Goal: Task Accomplishment & Management: Complete application form

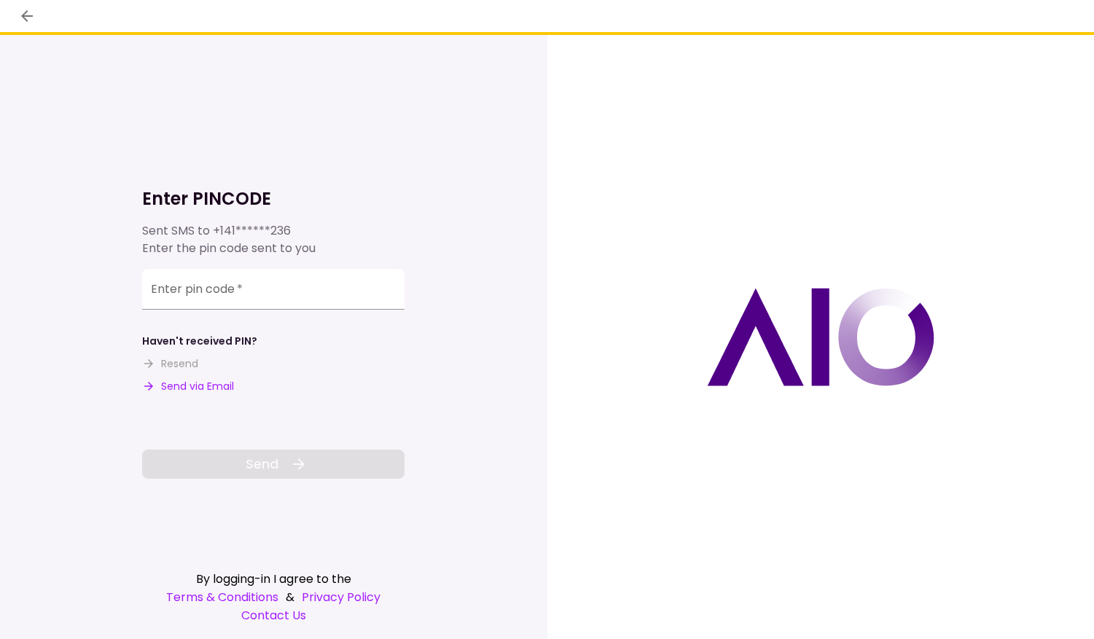
click at [176, 391] on button "Send via Email" at bounding box center [188, 386] width 92 height 15
click at [233, 286] on input "Enter pin code   *" at bounding box center [273, 289] width 262 height 41
paste input "******"
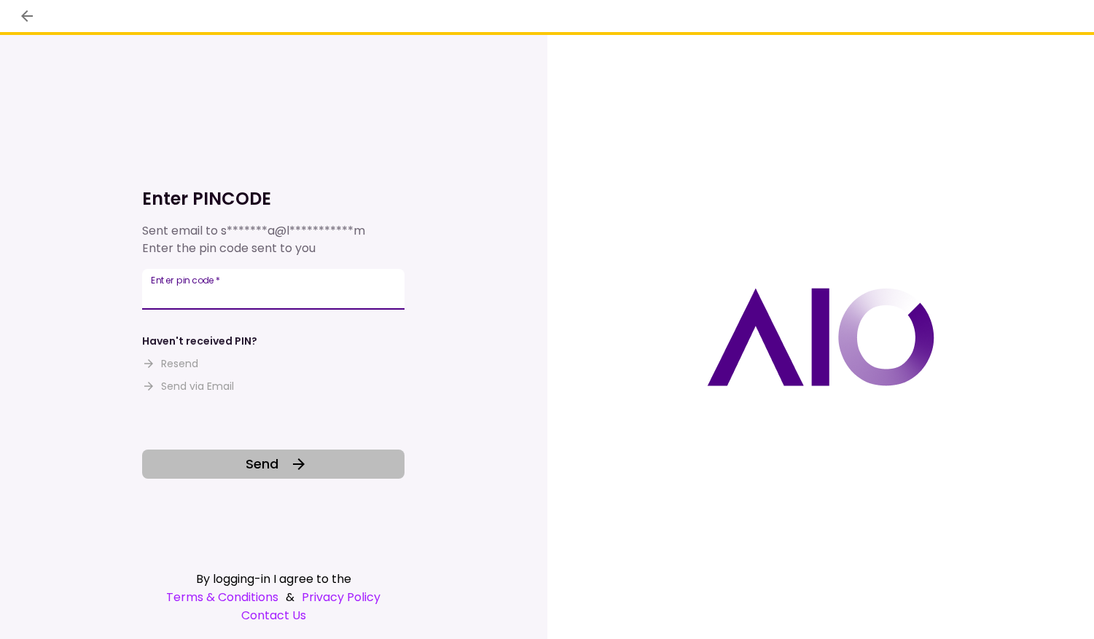
type input "******"
click at [266, 467] on span "Send" at bounding box center [262, 464] width 33 height 20
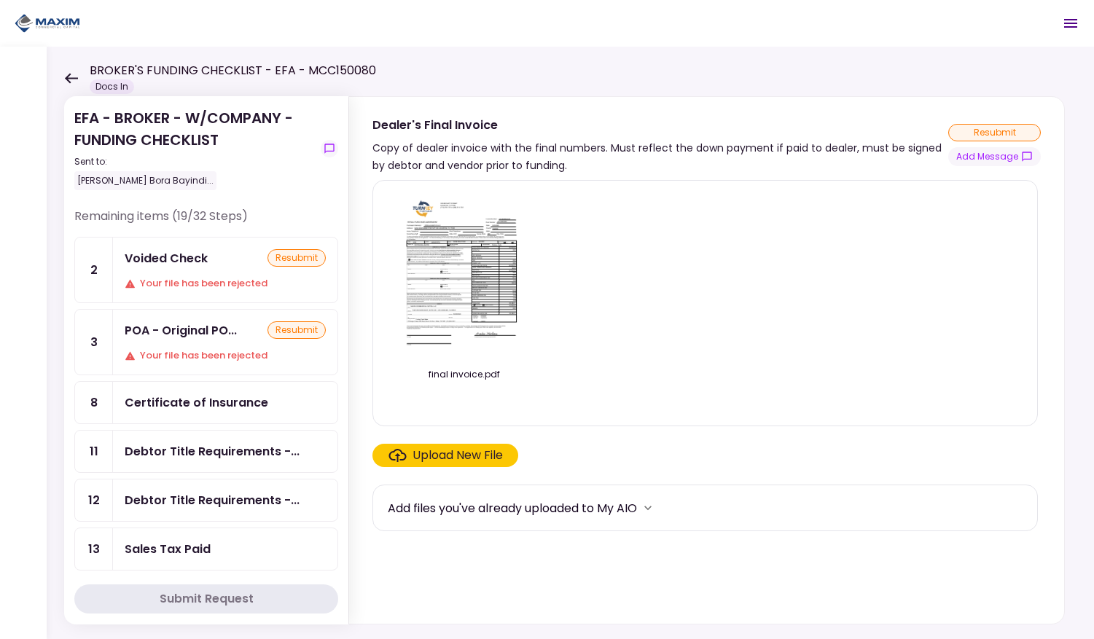
click at [289, 257] on div "resubmit" at bounding box center [296, 257] width 58 height 17
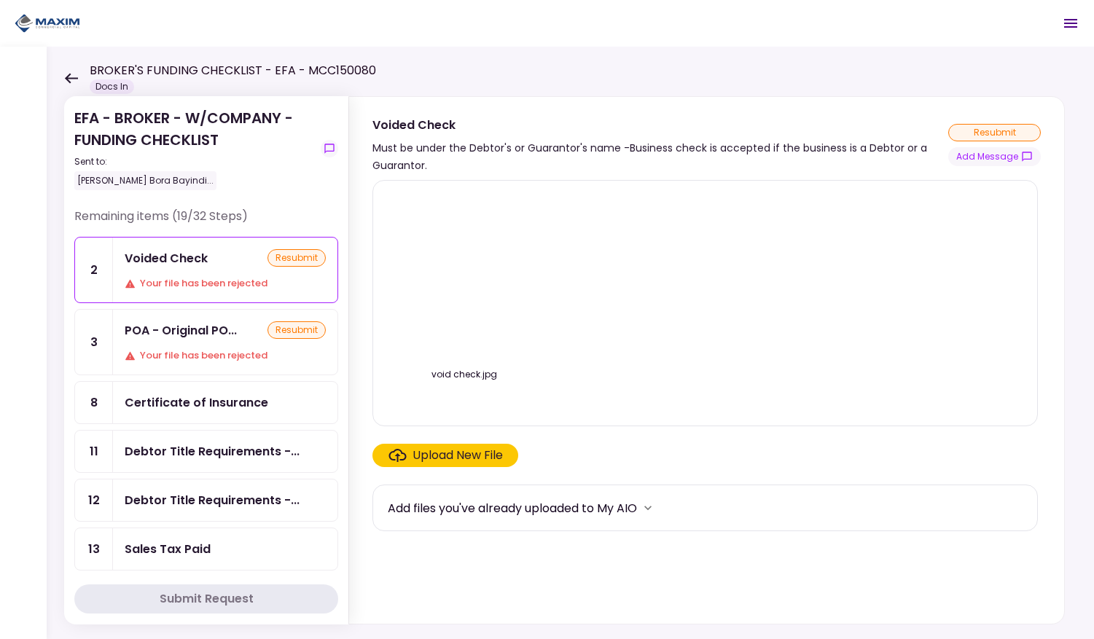
click at [456, 456] on div "Upload New File" at bounding box center [458, 455] width 90 height 17
click at [0, 0] on input "Upload New File" at bounding box center [0, 0] width 0 height 0
click at [437, 455] on div "Upload New File" at bounding box center [458, 455] width 90 height 17
click at [0, 0] on input "Upload New File" at bounding box center [0, 0] width 0 height 0
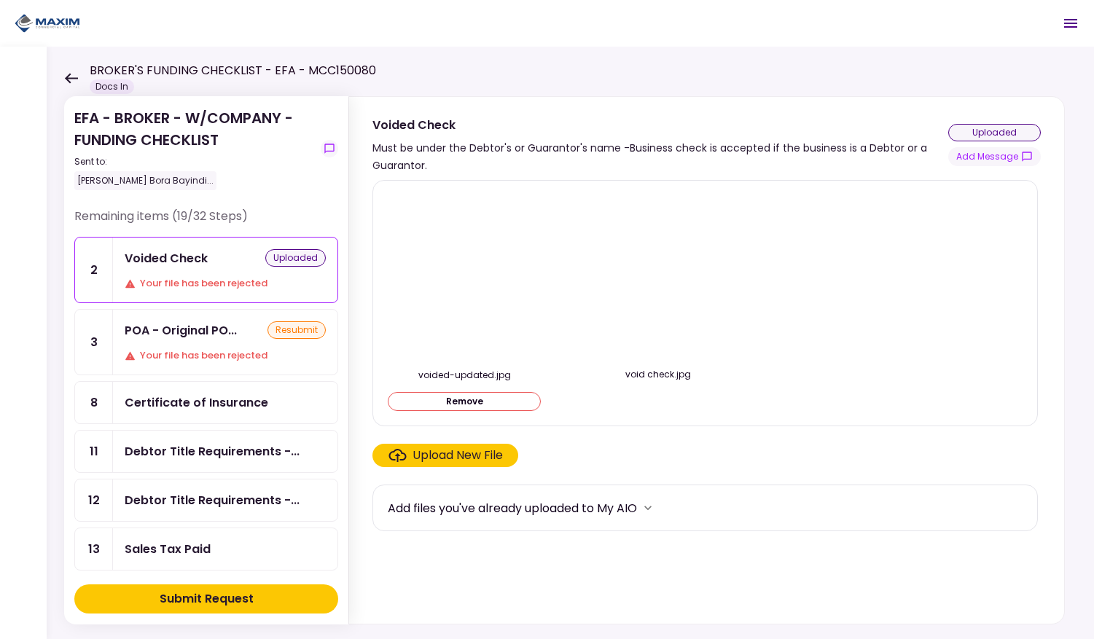
click at [211, 595] on div "Submit Request" at bounding box center [207, 598] width 94 height 17
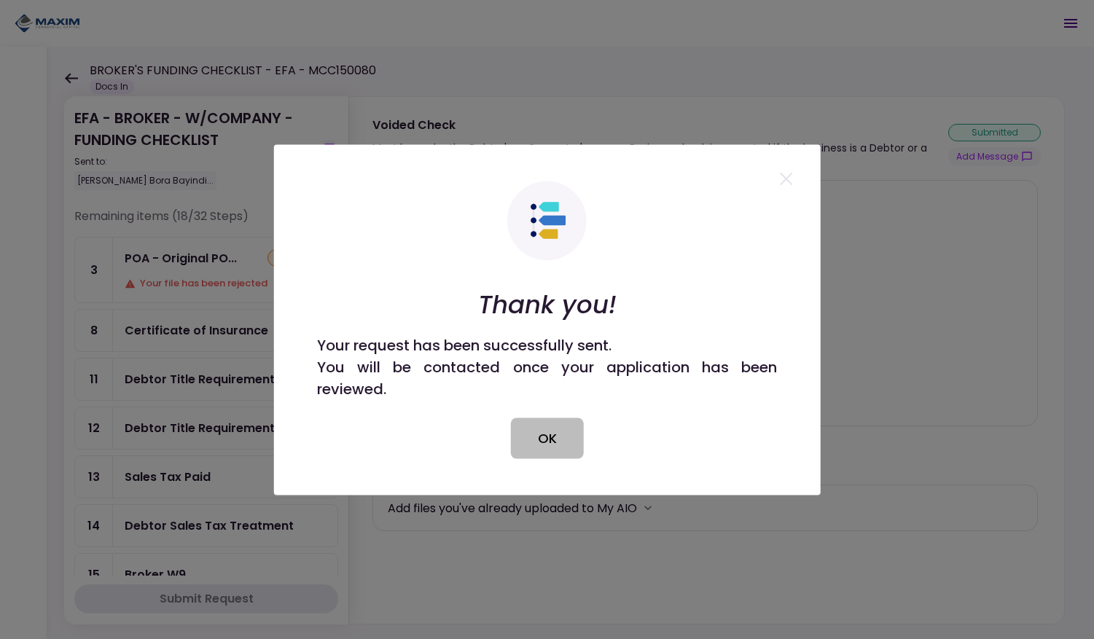
click at [537, 430] on button "OK" at bounding box center [547, 438] width 73 height 41
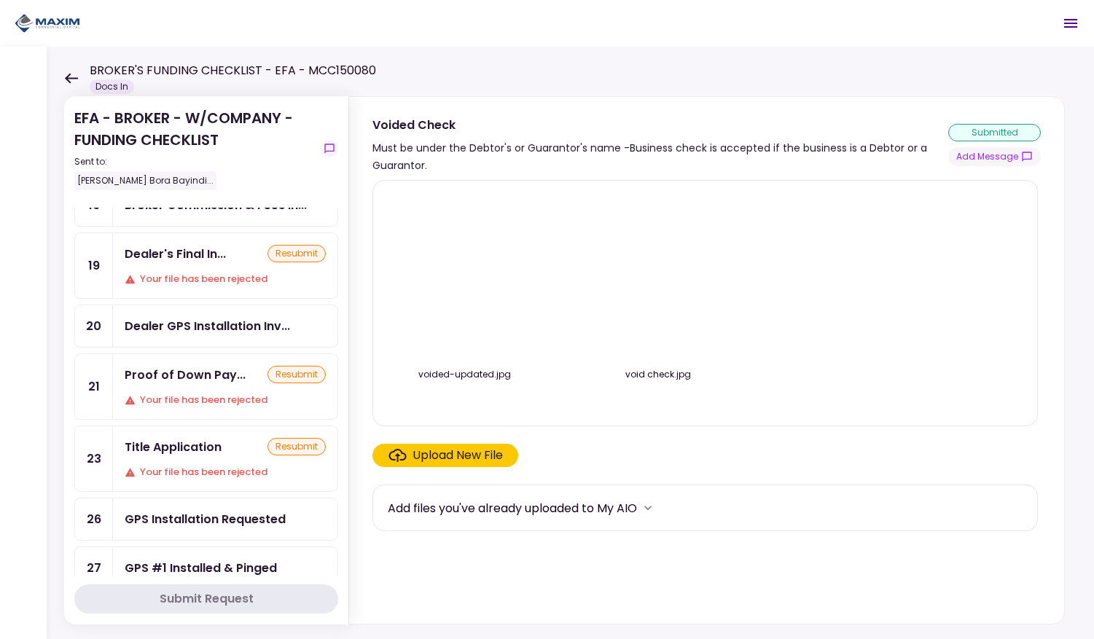
scroll to position [426, 0]
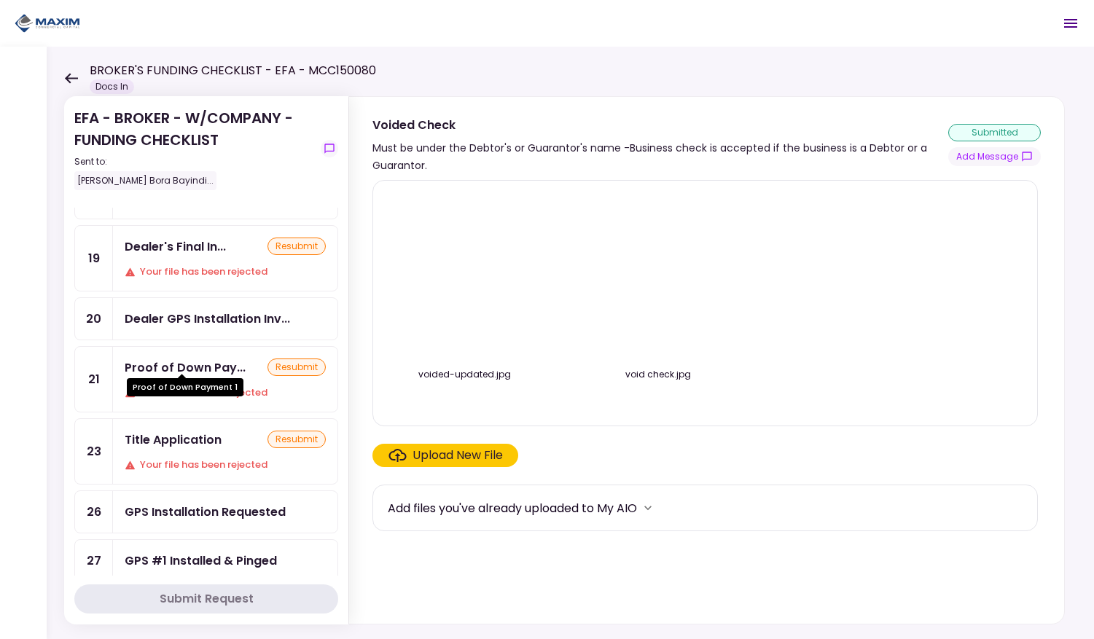
click at [184, 364] on div "Proof of Down Pay..." at bounding box center [185, 368] width 121 height 18
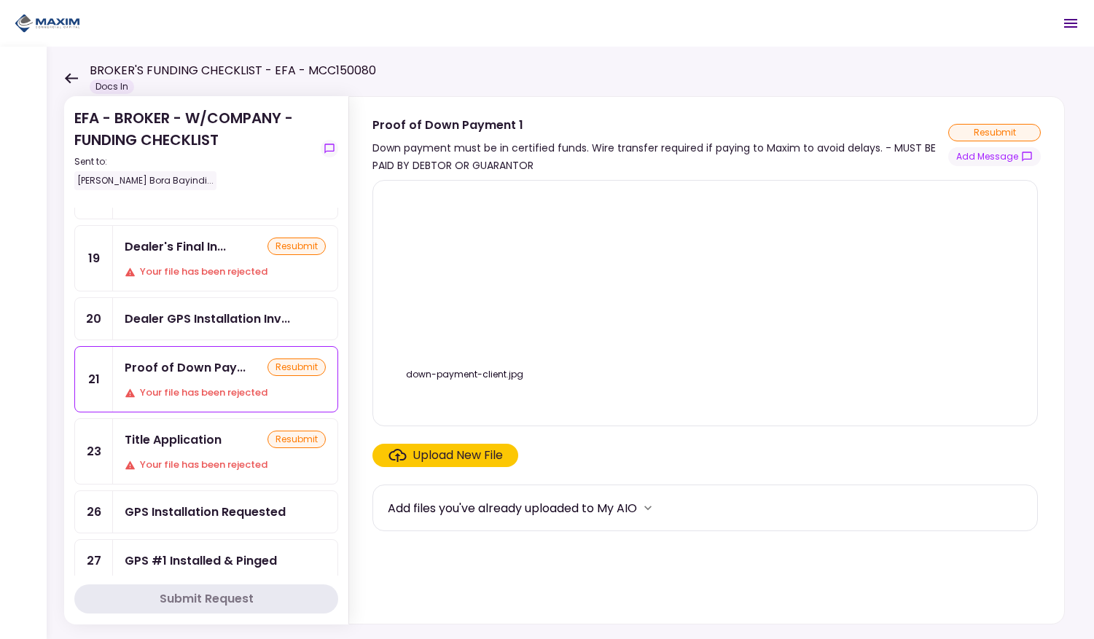
click at [441, 451] on div "Upload New File" at bounding box center [458, 455] width 90 height 17
click at [0, 0] on input "Upload New File" at bounding box center [0, 0] width 0 height 0
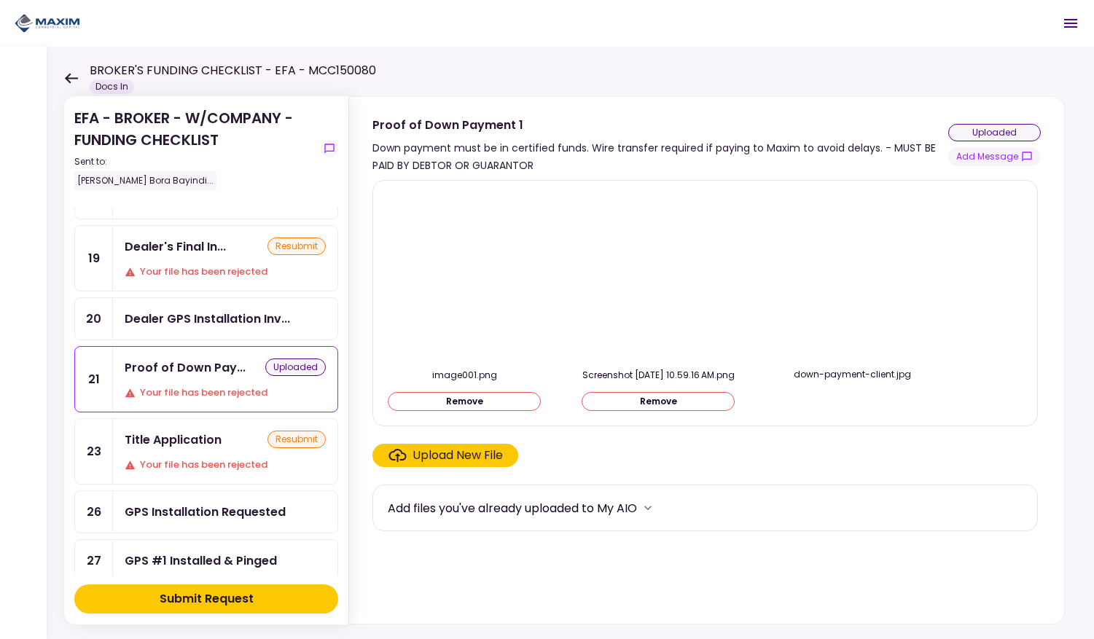
click at [238, 601] on div "Submit Request" at bounding box center [207, 598] width 94 height 17
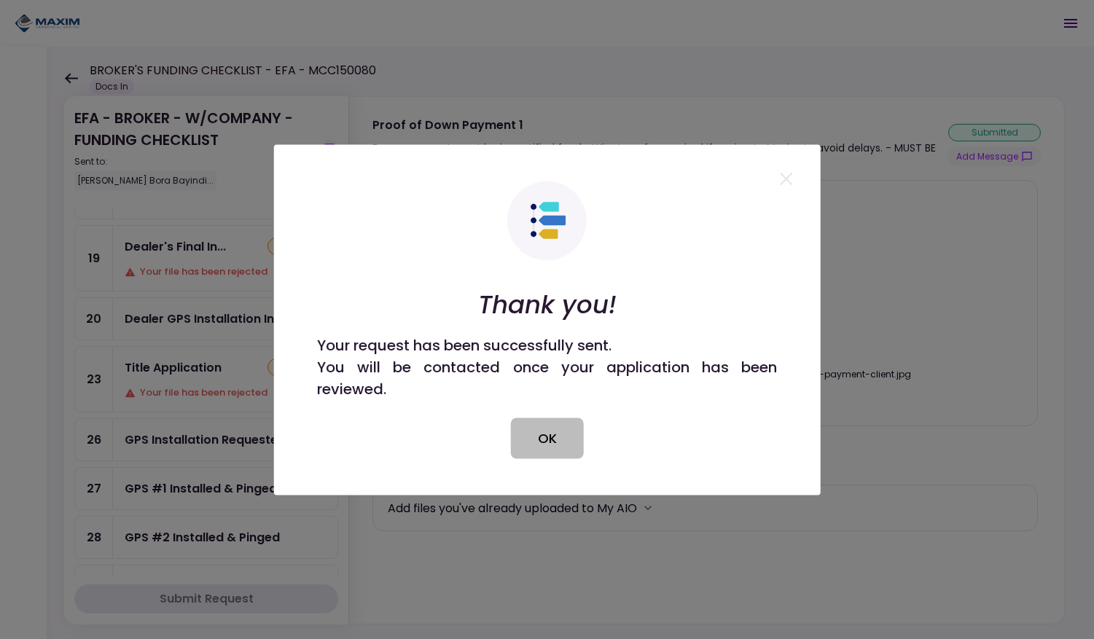
click at [534, 440] on button "OK" at bounding box center [547, 438] width 73 height 41
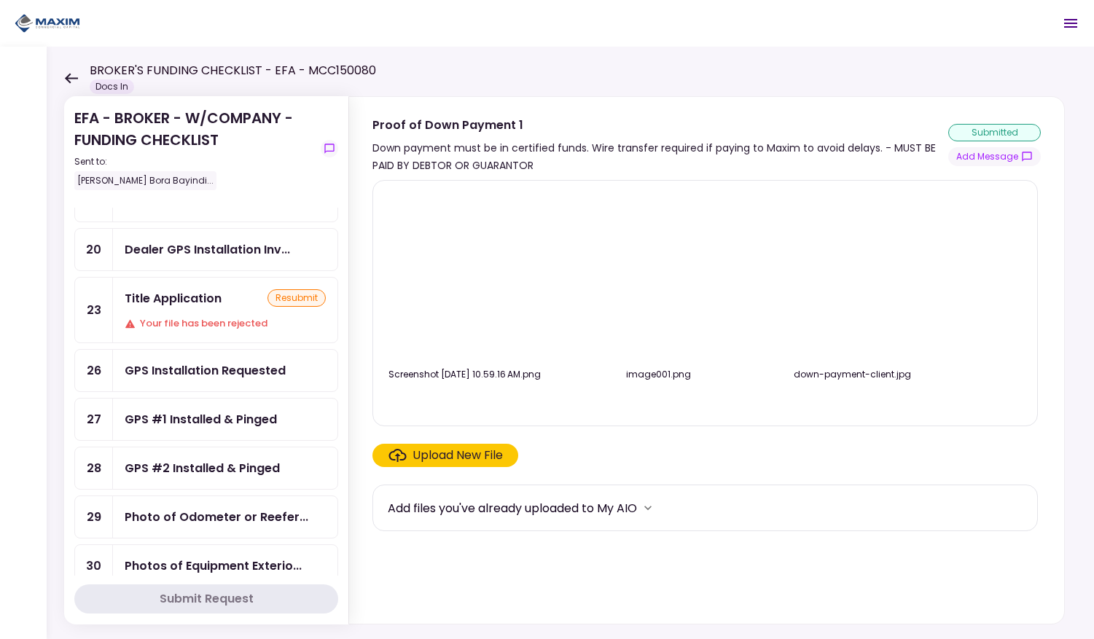
scroll to position [492, 0]
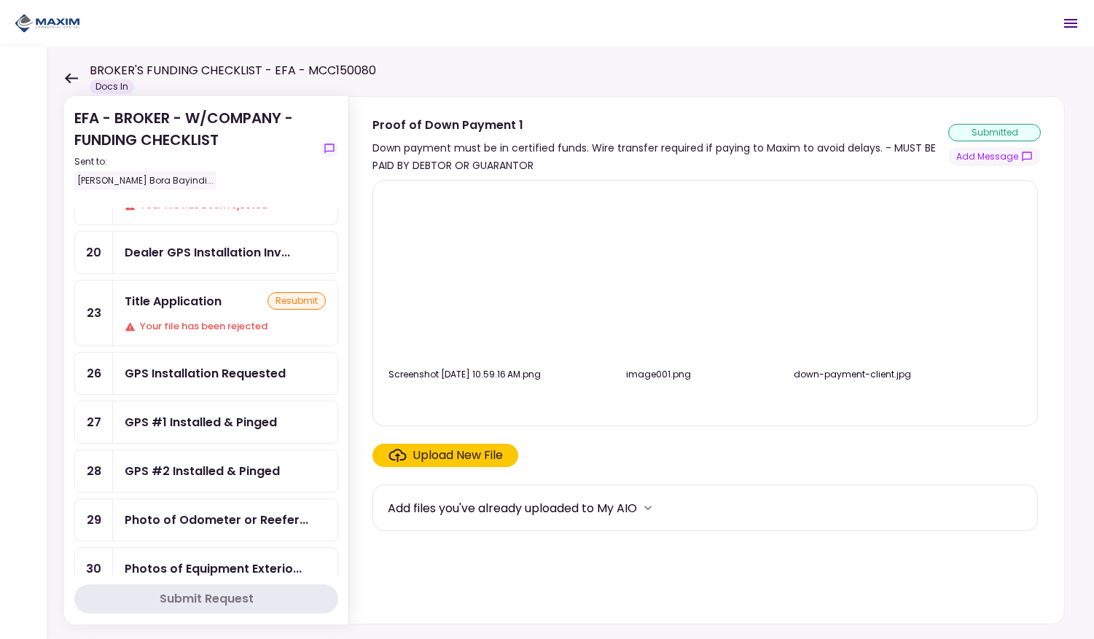
click at [179, 364] on div "GPS Installation Requested" at bounding box center [205, 373] width 161 height 18
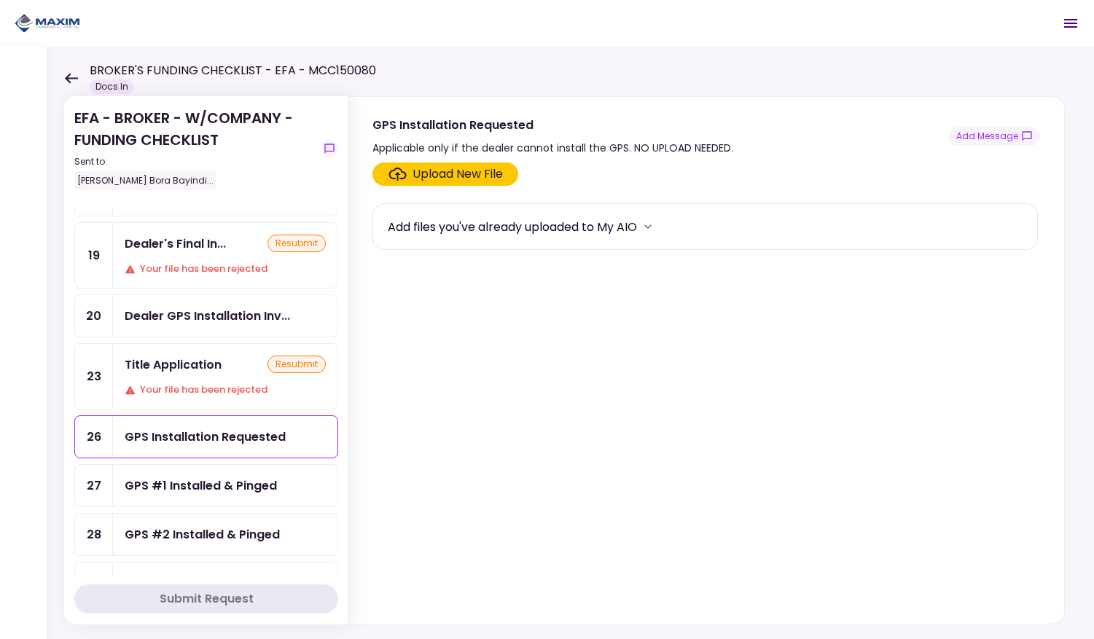
scroll to position [404, 0]
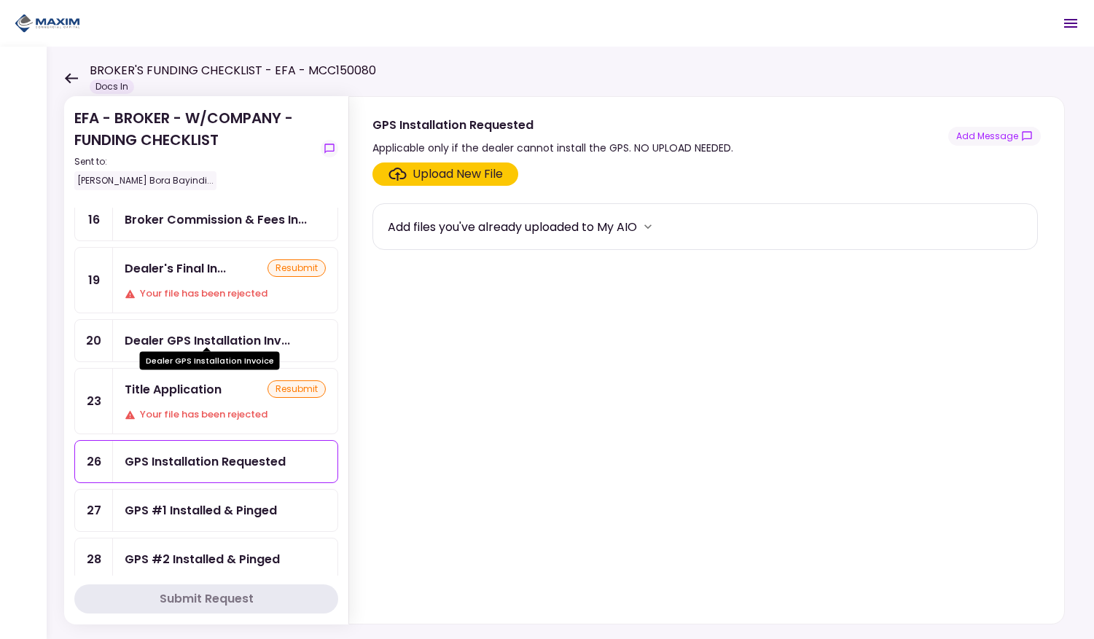
click at [198, 339] on div "Dealer GPS Installation Inv..." at bounding box center [207, 341] width 165 height 18
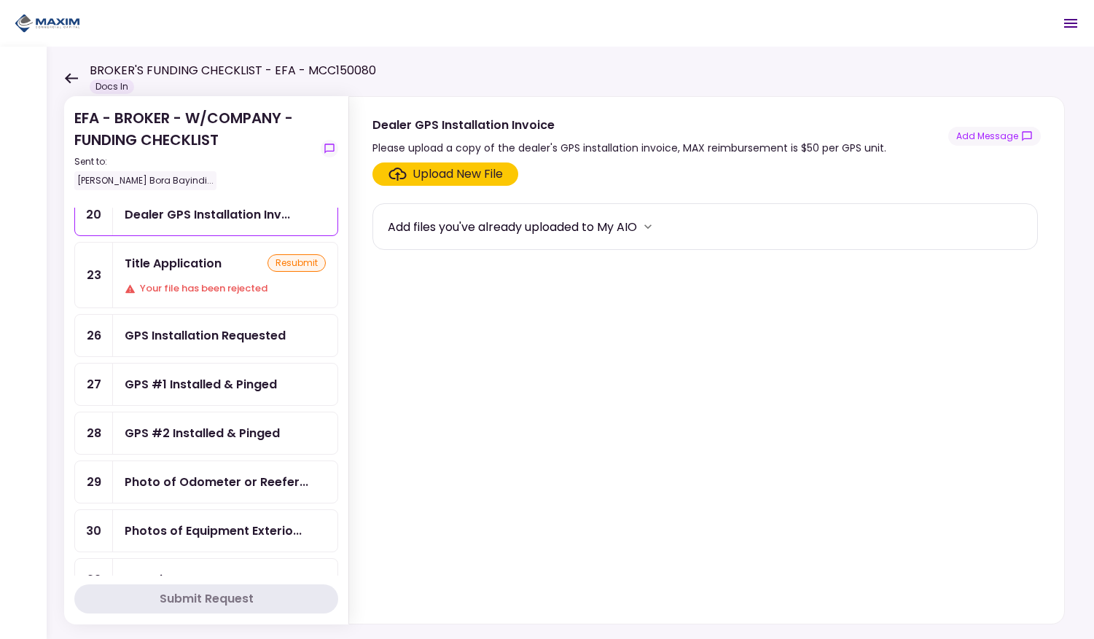
scroll to position [531, 0]
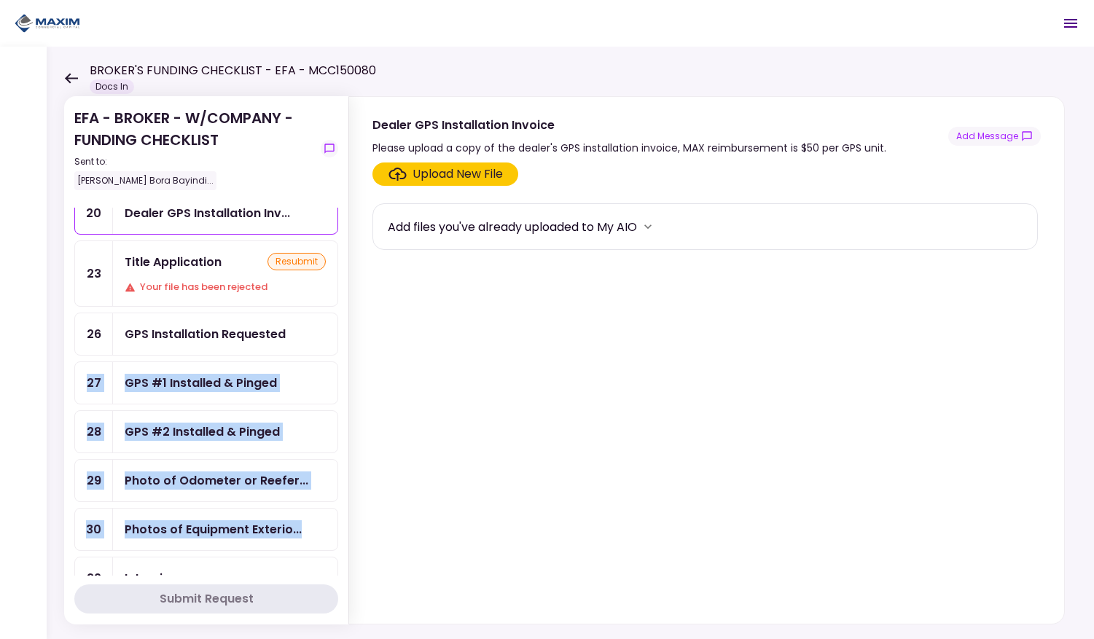
drag, startPoint x: 72, startPoint y: 366, endPoint x: 321, endPoint y: 531, distance: 298.2
click at [321, 531] on section "EFA - BROKER - W/COMPANY - FUNDING CHECKLIST Sent to: [PERSON_NAME] Bora Bayind…" at bounding box center [206, 360] width 284 height 528
copy ul "27 GPS #1 Installed & Pinged 28 GPS #2 Installed & Pinged 29 Photo of Odometer …"
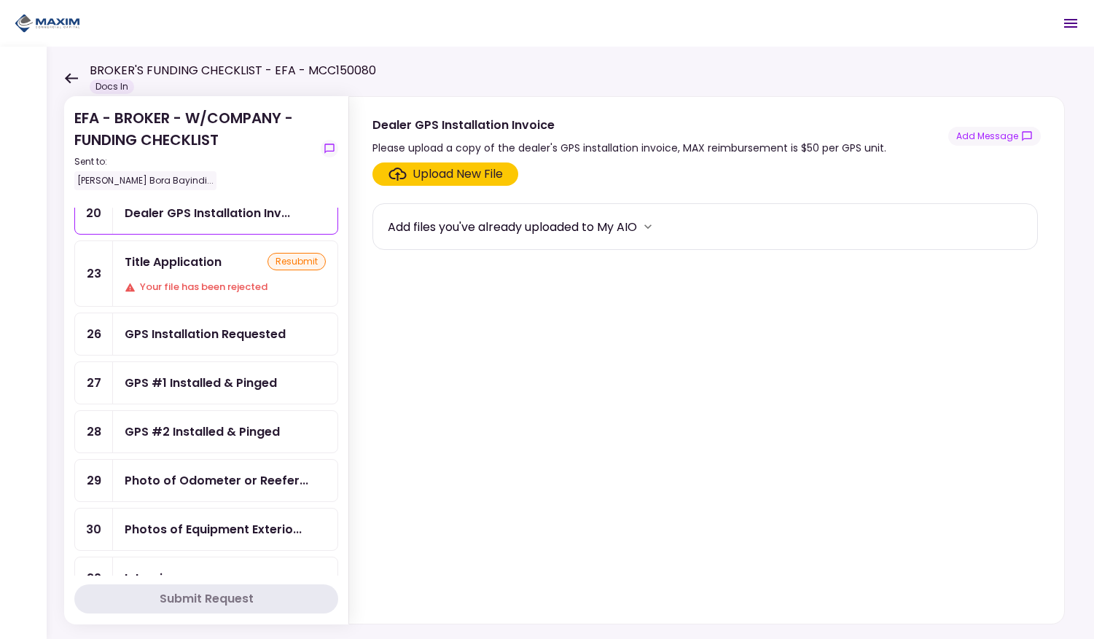
click at [42, 366] on div at bounding box center [23, 343] width 47 height 593
click at [171, 374] on div "GPS #1 Installed & Pinged" at bounding box center [201, 383] width 152 height 18
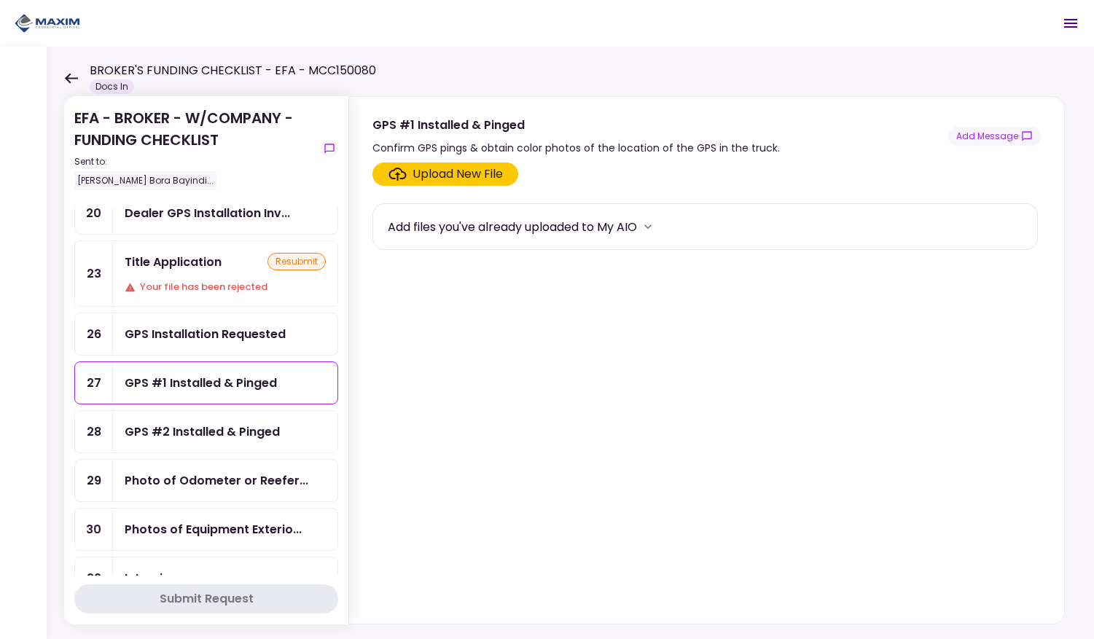
click at [177, 423] on div "GPS #2 Installed & Pinged" at bounding box center [202, 432] width 155 height 18
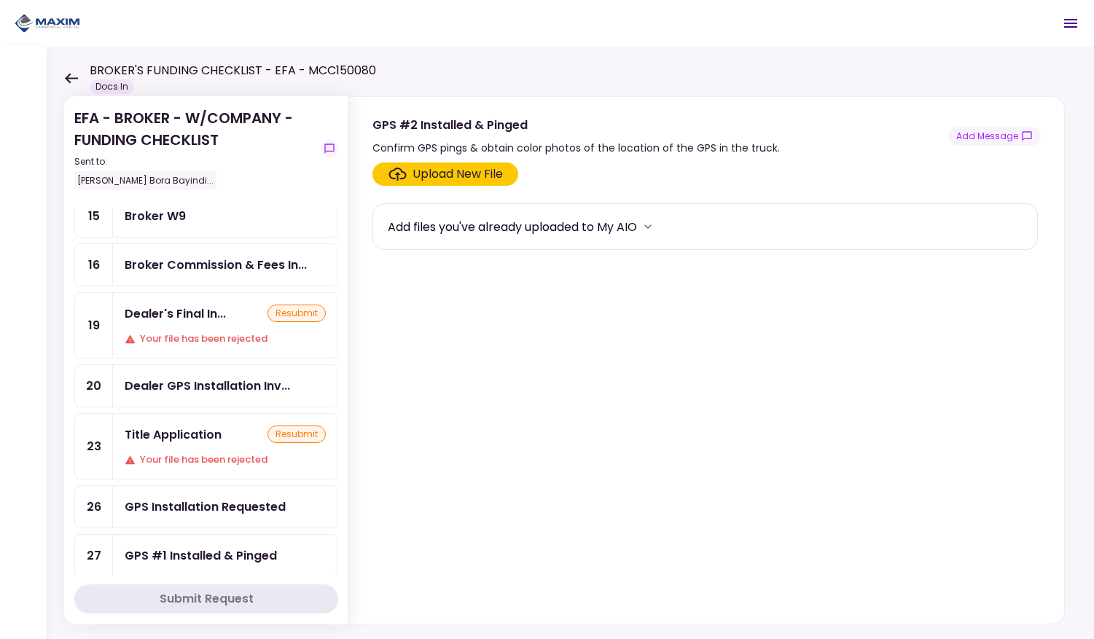
scroll to position [365, 0]
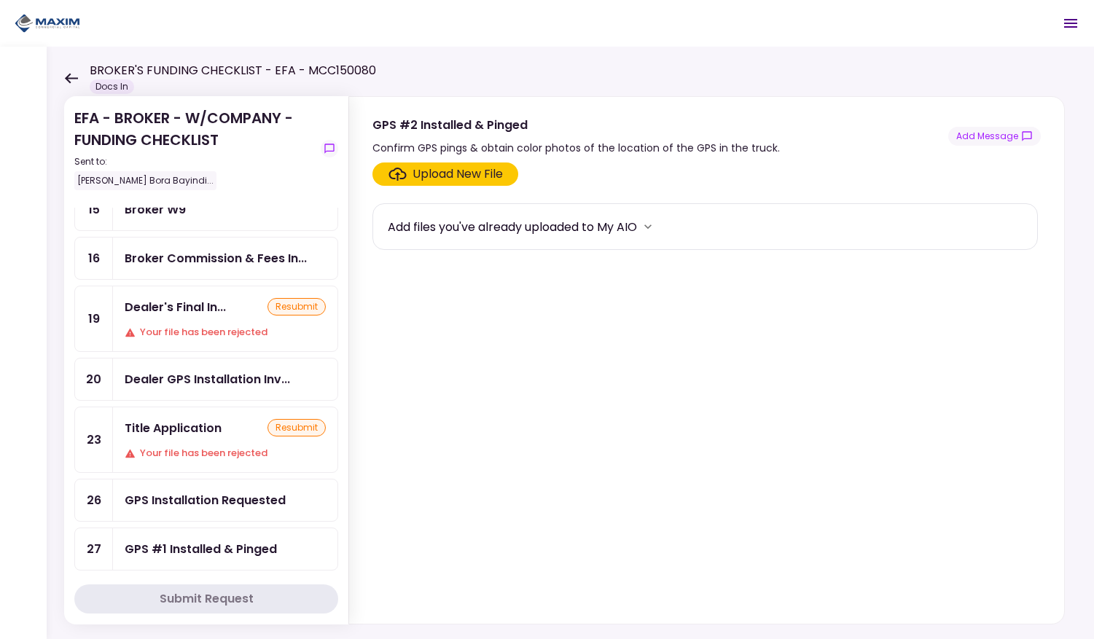
click at [204, 316] on div "Dealer's Final In... resubmit Your file has been rejected" at bounding box center [225, 318] width 224 height 65
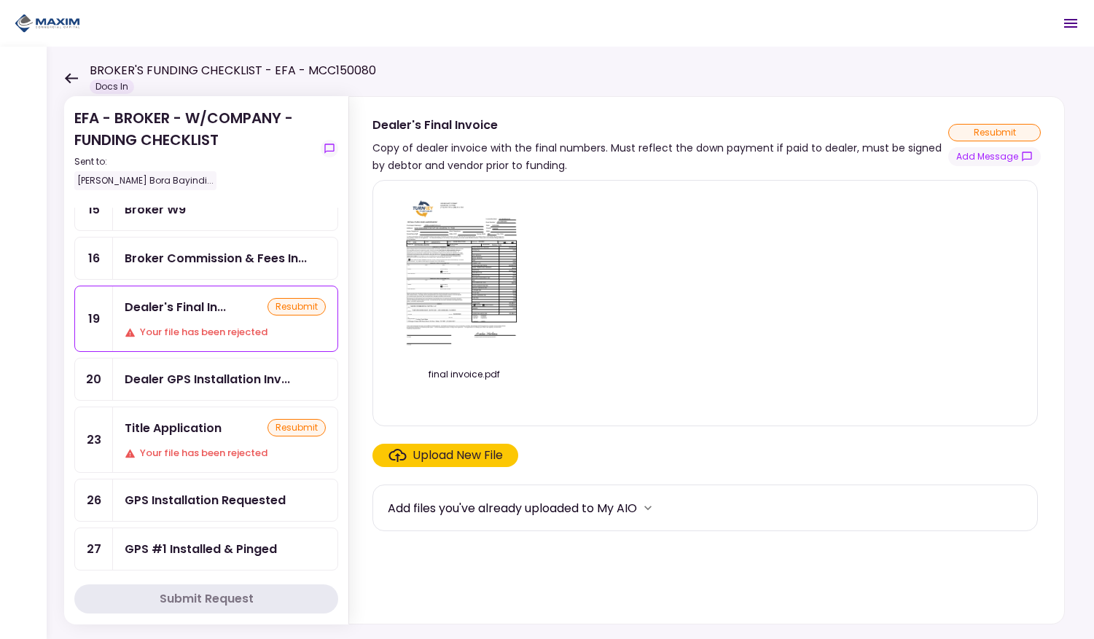
click at [440, 458] on div "Upload New File" at bounding box center [458, 455] width 90 height 17
click at [0, 0] on input "Upload New File" at bounding box center [0, 0] width 0 height 0
click at [438, 456] on div "Upload New File" at bounding box center [458, 455] width 90 height 17
click at [0, 0] on input "Upload New File" at bounding box center [0, 0] width 0 height 0
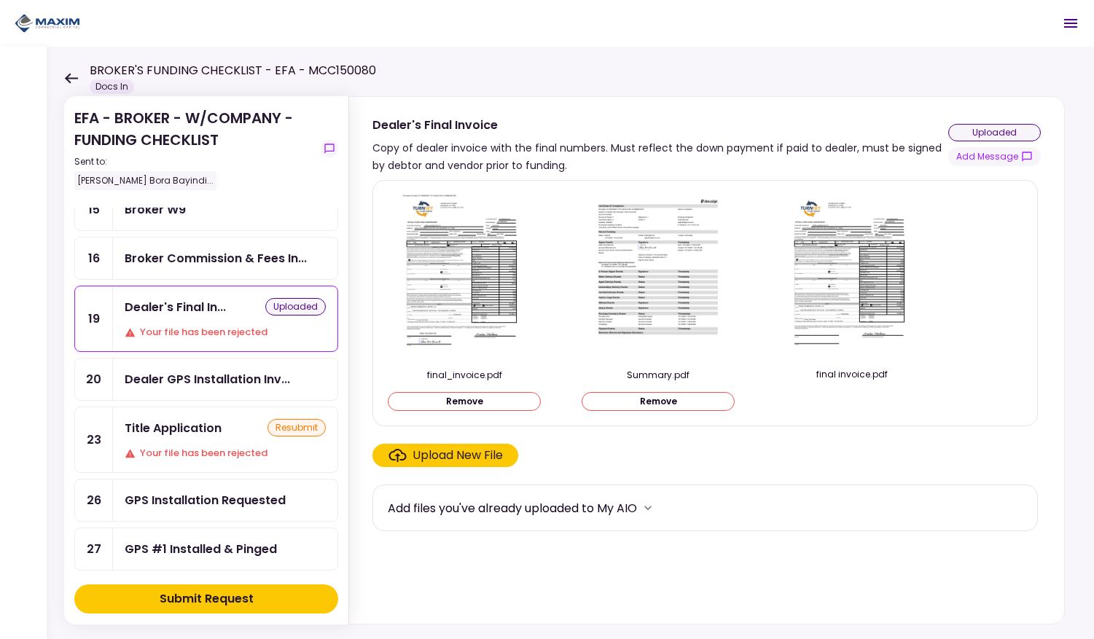
click at [246, 594] on div "Submit Request" at bounding box center [207, 598] width 94 height 17
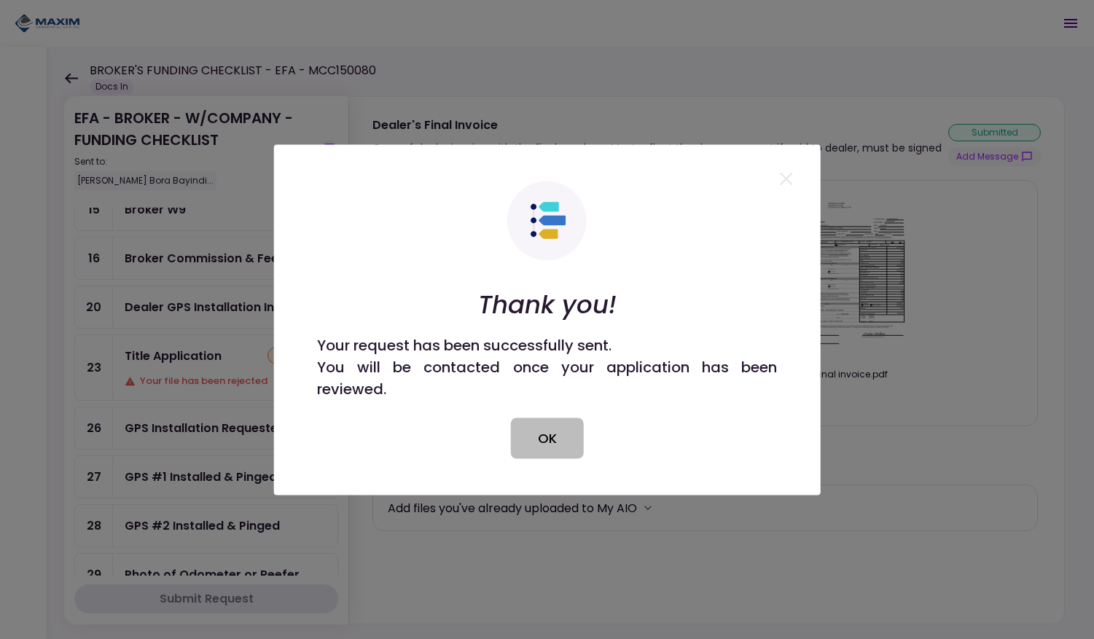
click at [544, 437] on button "OK" at bounding box center [547, 438] width 73 height 41
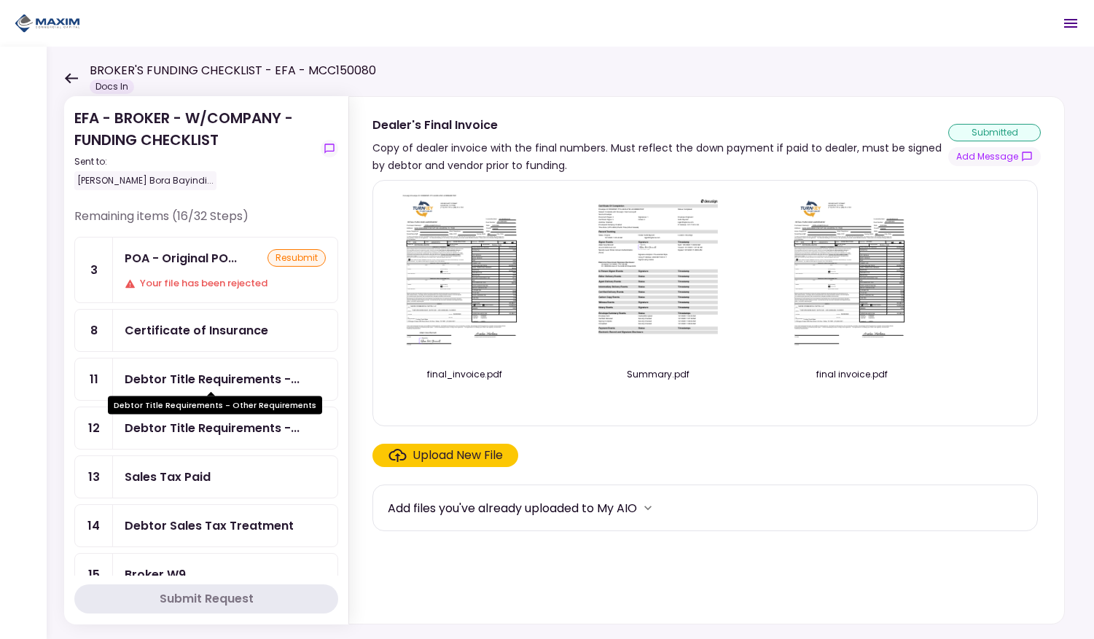
click at [168, 380] on div "Debtor Title Requirements -..." at bounding box center [212, 379] width 175 height 18
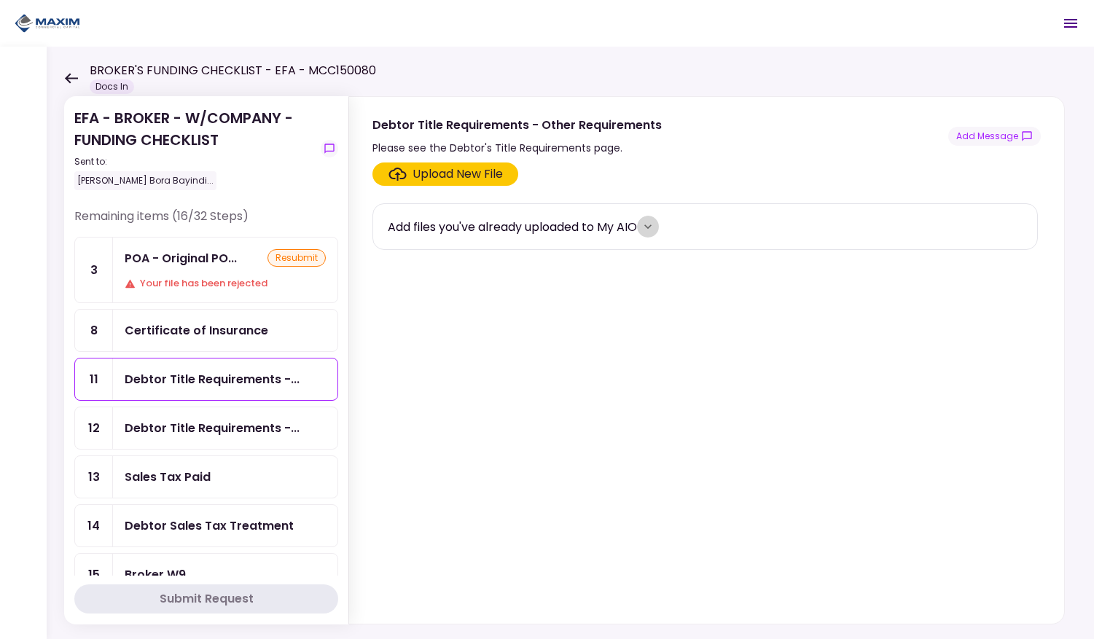
click at [652, 227] on icon "more" at bounding box center [647, 226] width 7 height 4
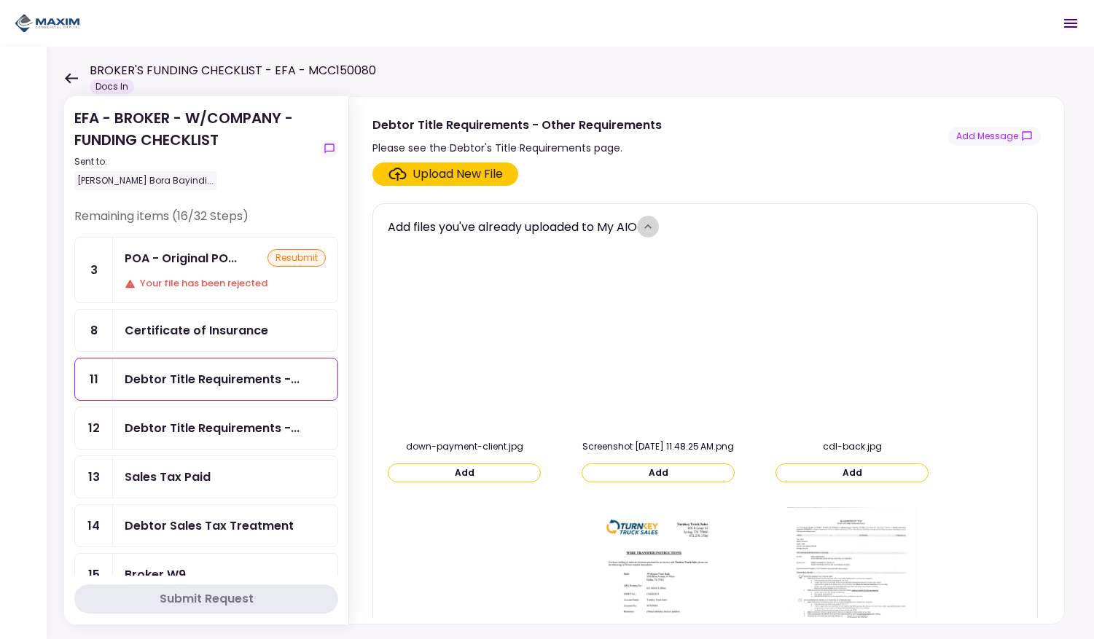
click at [652, 227] on icon "more" at bounding box center [648, 226] width 15 height 15
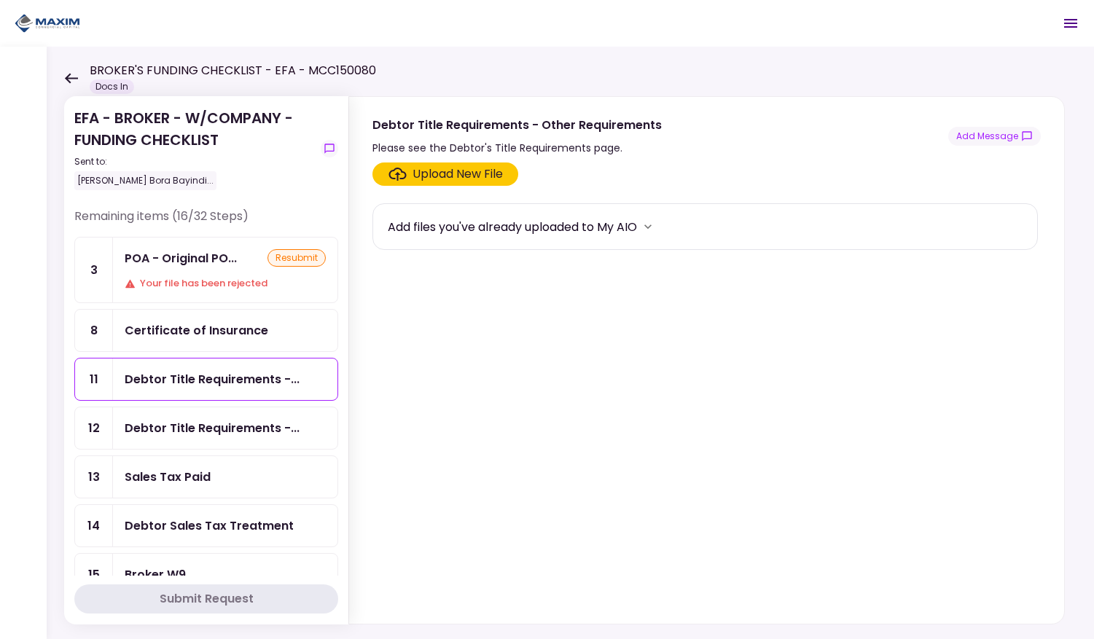
click at [212, 434] on div "Debtor Title Requirements -..." at bounding box center [225, 428] width 224 height 42
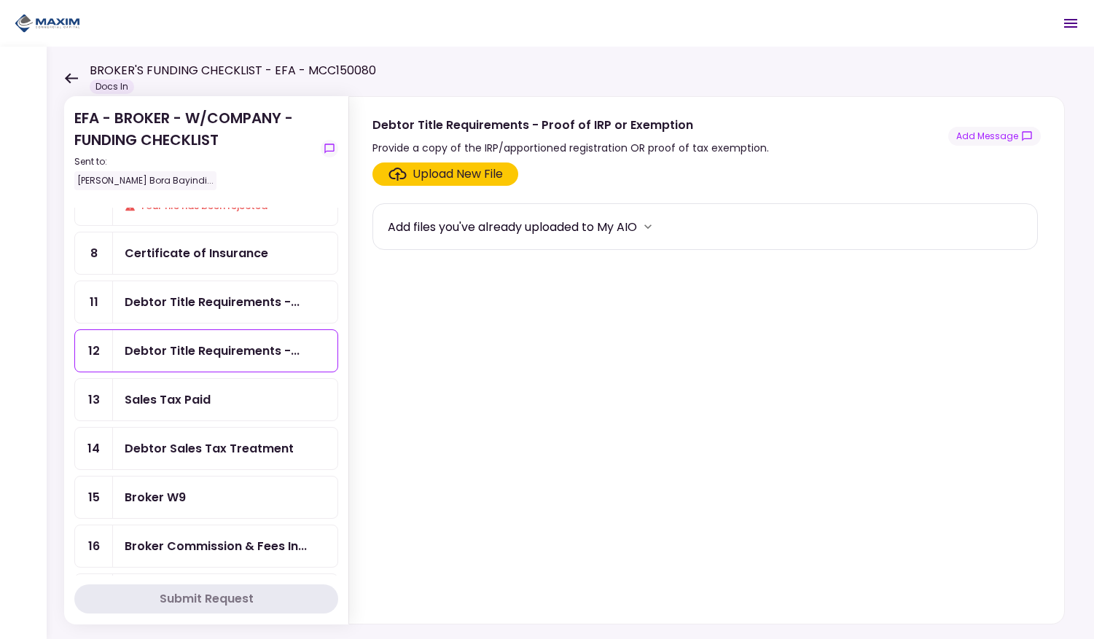
scroll to position [86, 0]
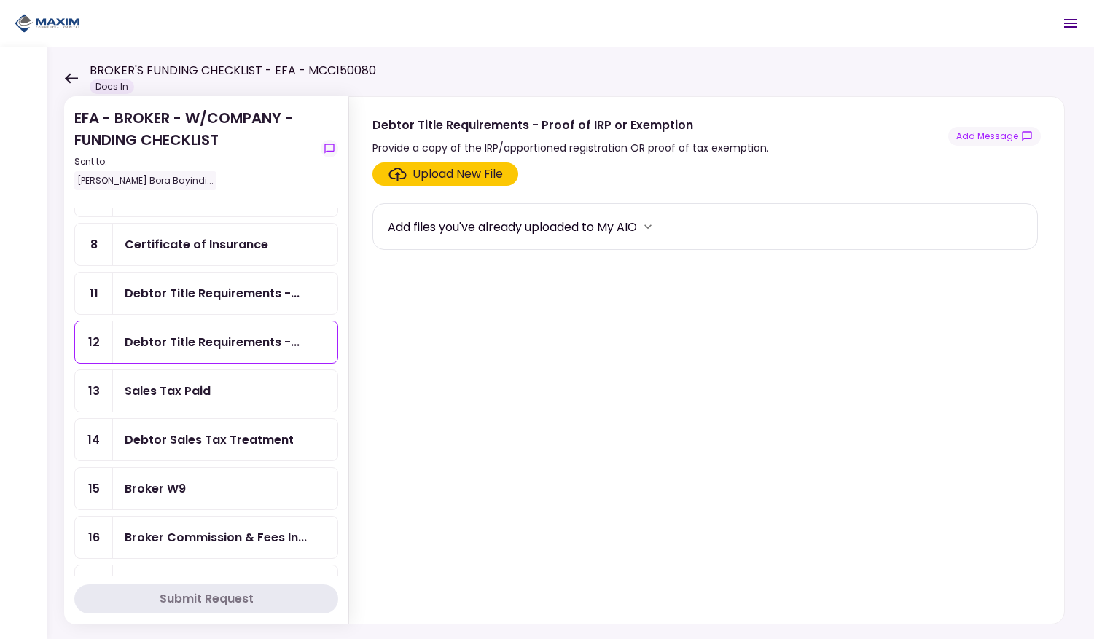
click at [176, 395] on div "Sales Tax Paid" at bounding box center [168, 391] width 86 height 18
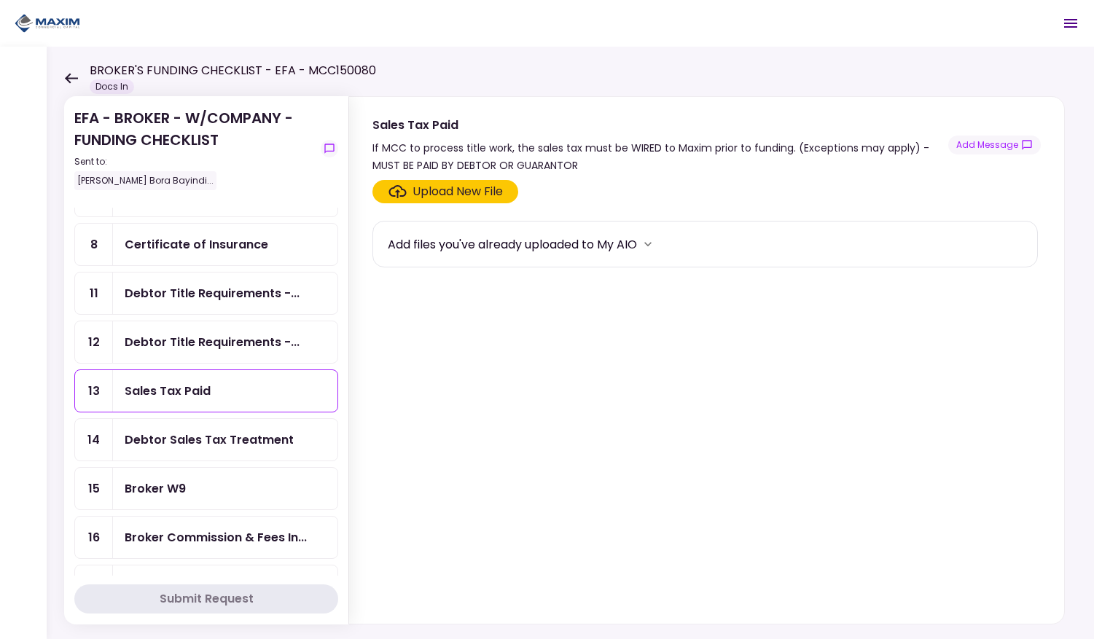
click at [190, 440] on div "Debtor Sales Tax Treatment" at bounding box center [209, 440] width 169 height 18
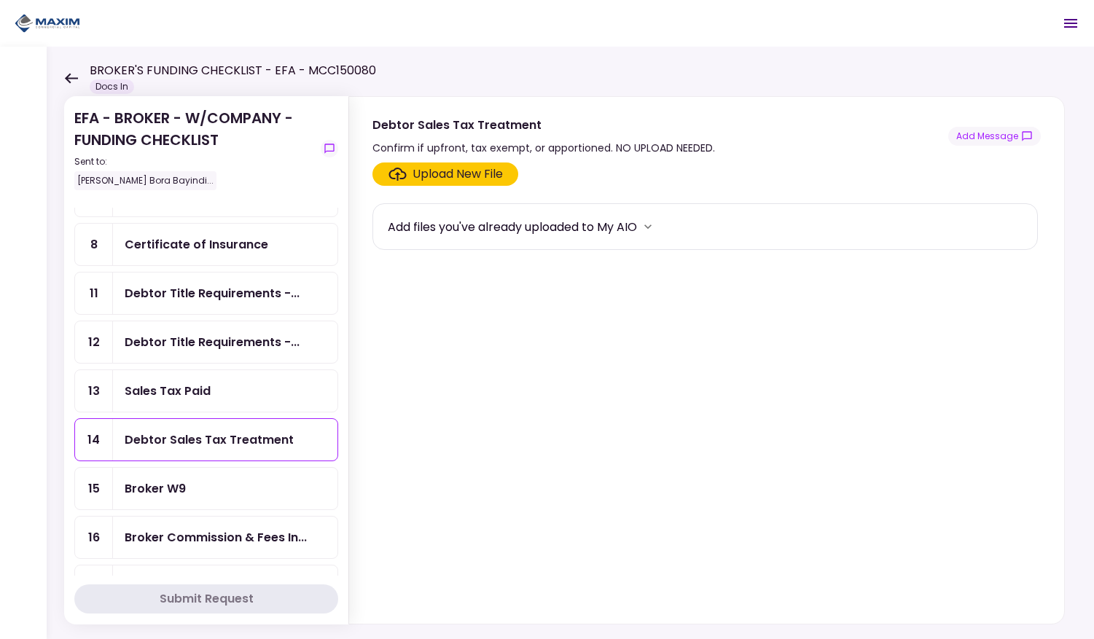
click at [184, 481] on div "Broker W9" at bounding box center [155, 489] width 61 height 18
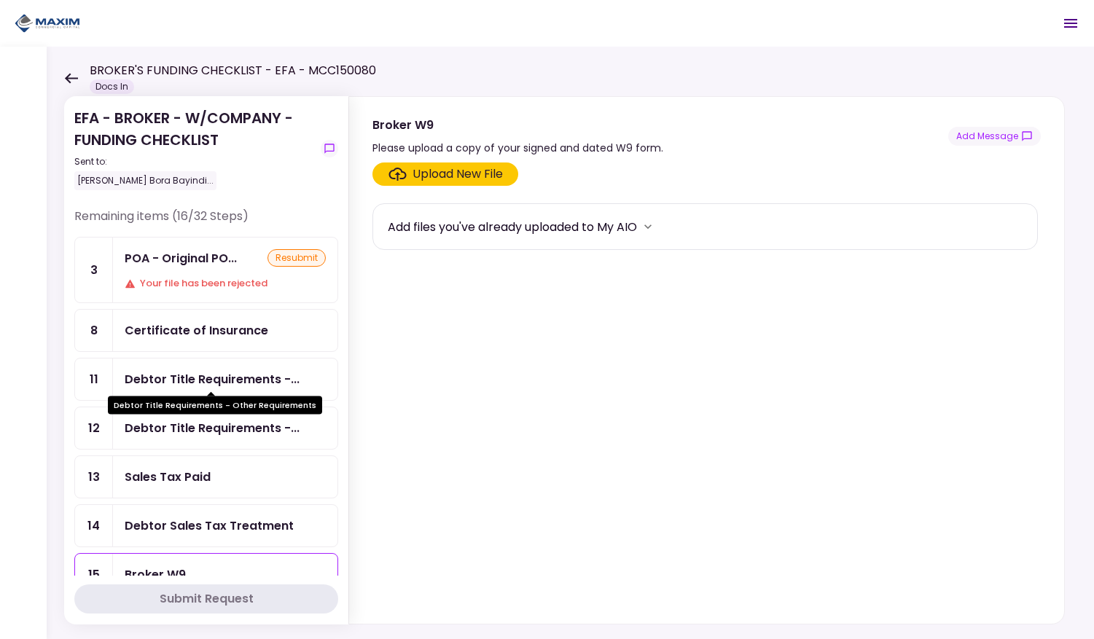
click at [168, 378] on div "Debtor Title Requirements -..." at bounding box center [212, 379] width 175 height 18
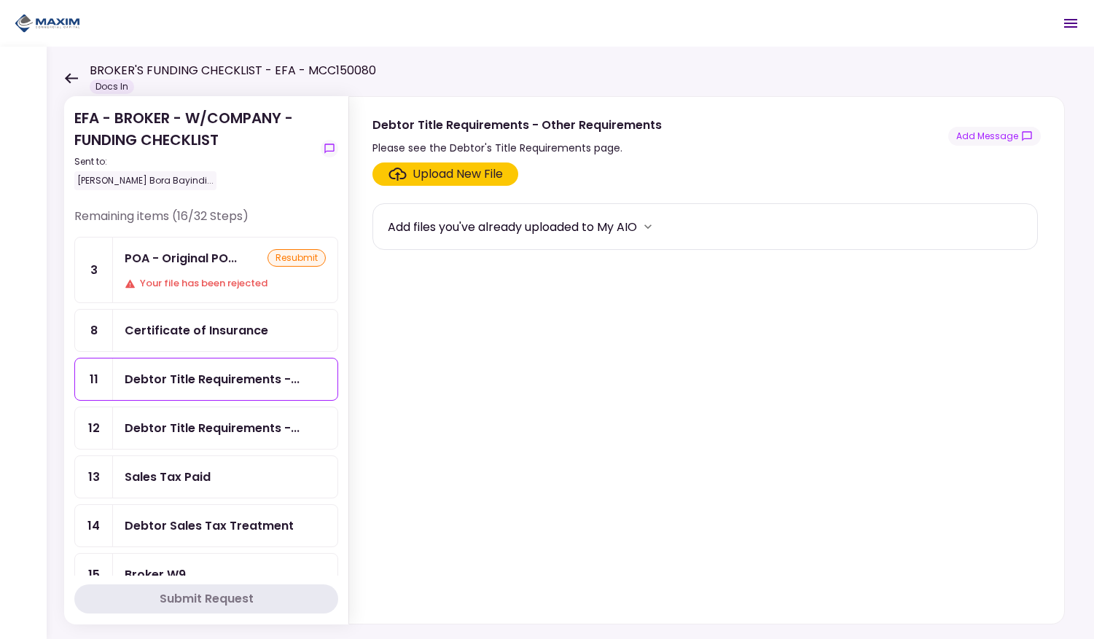
click at [70, 77] on icon at bounding box center [71, 78] width 14 height 11
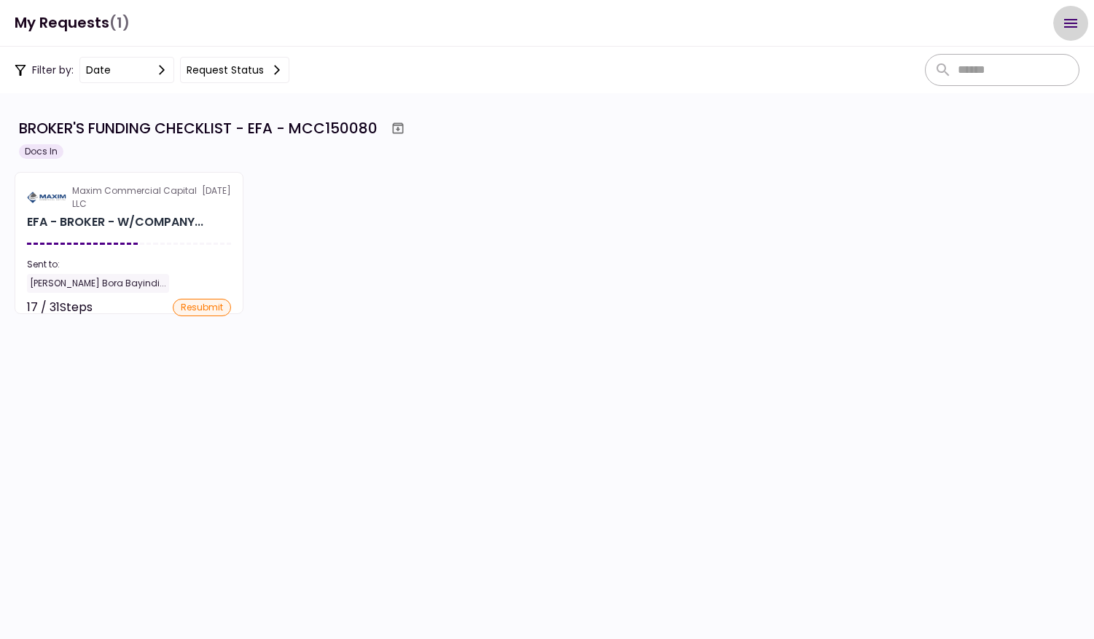
click at [1068, 19] on icon "Open menu" at bounding box center [1070, 23] width 13 height 9
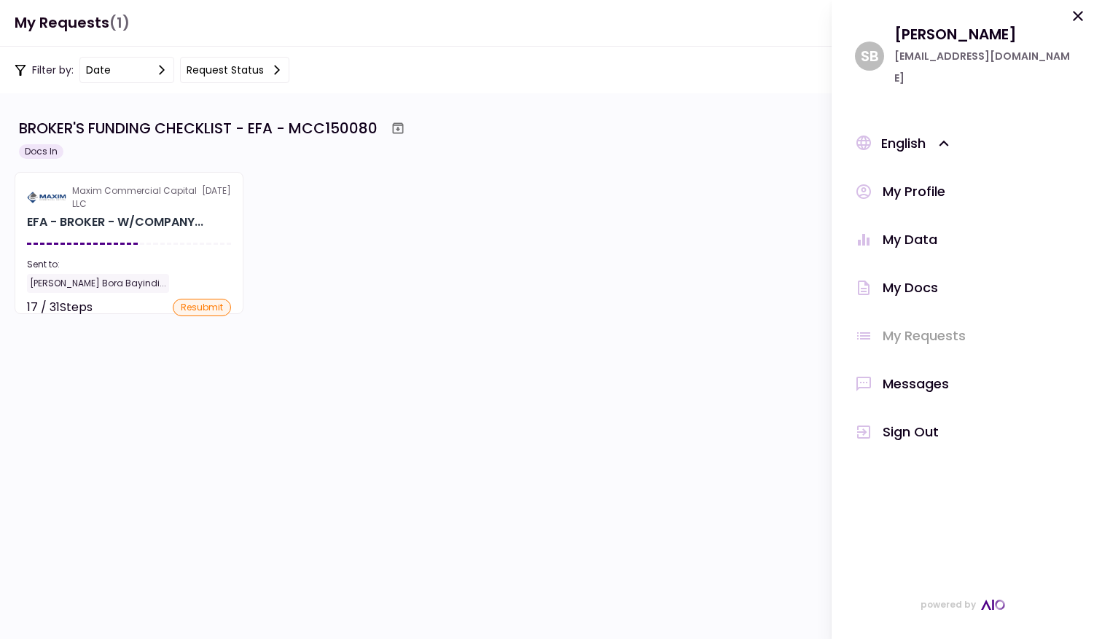
click at [905, 373] on div "Messages" at bounding box center [916, 384] width 66 height 22
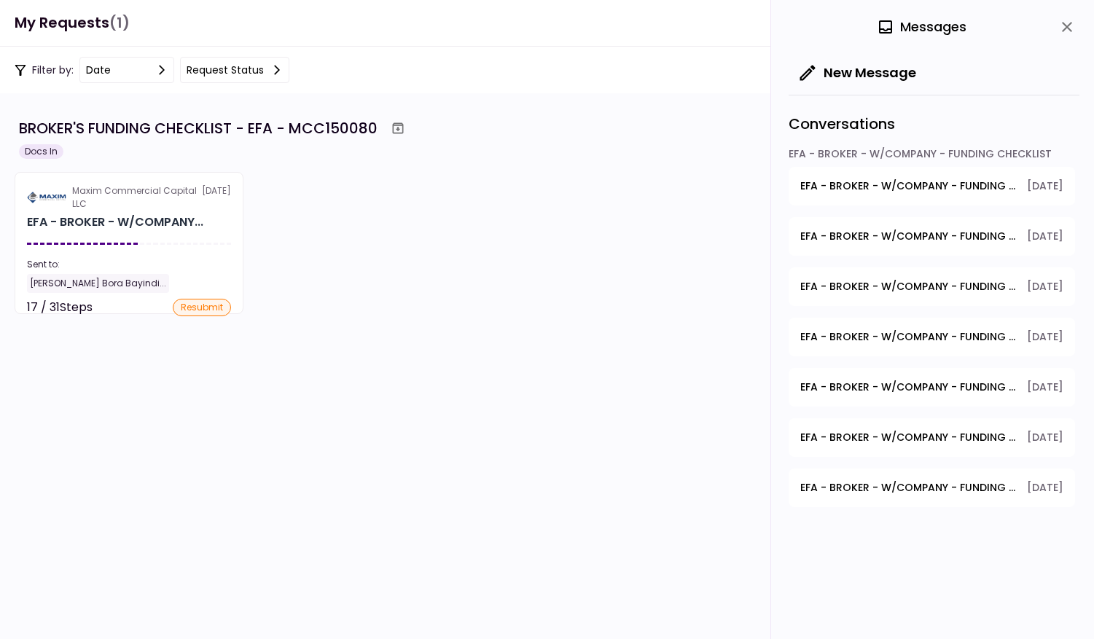
click at [897, 187] on span "EFA - BROKER - W/COMPANY - FUNDING CHECKLIST - GPS Units Ordered" at bounding box center [908, 186] width 216 height 15
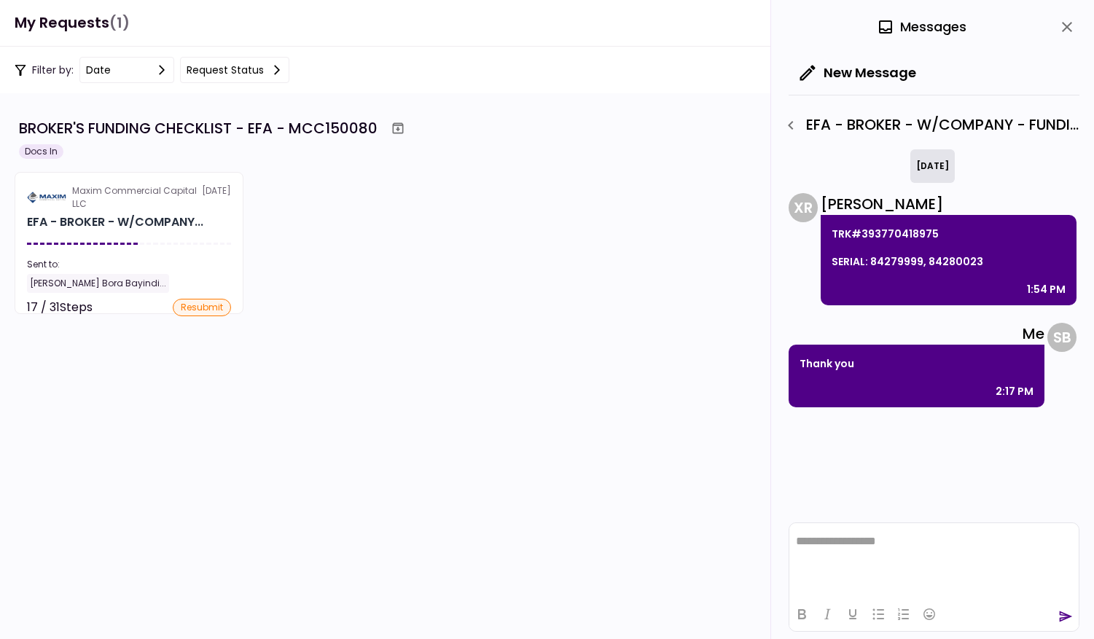
click at [791, 133] on button "button" at bounding box center [790, 125] width 25 height 25
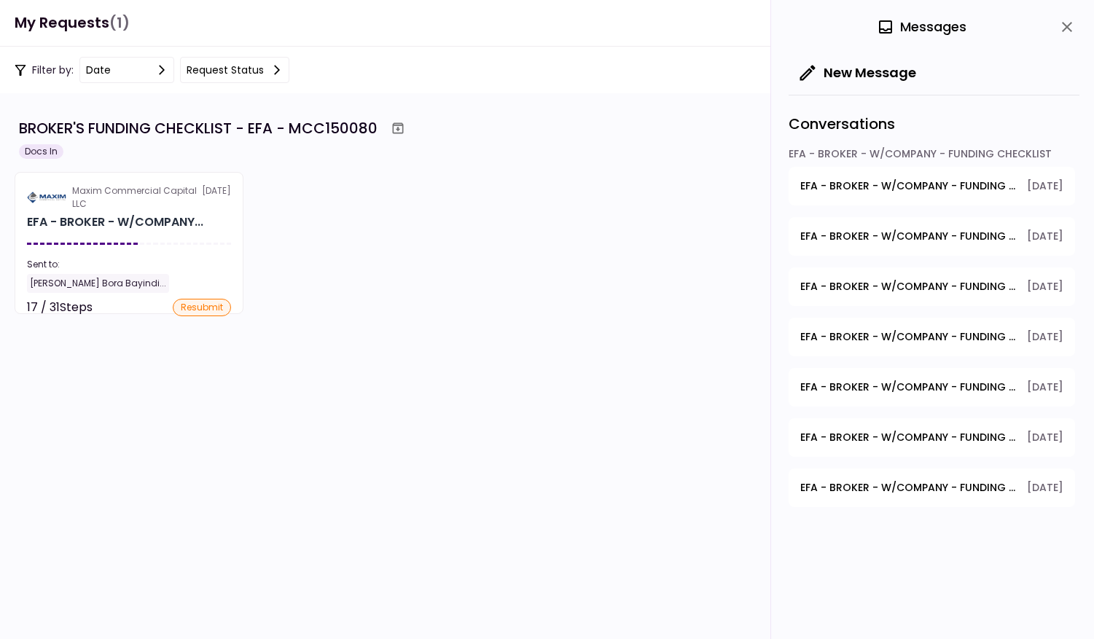
click at [860, 238] on span "EFA - BROKER - W/COMPANY - FUNDING CHECKLIST - POA - Original POA (not CA or GA…" at bounding box center [908, 236] width 216 height 15
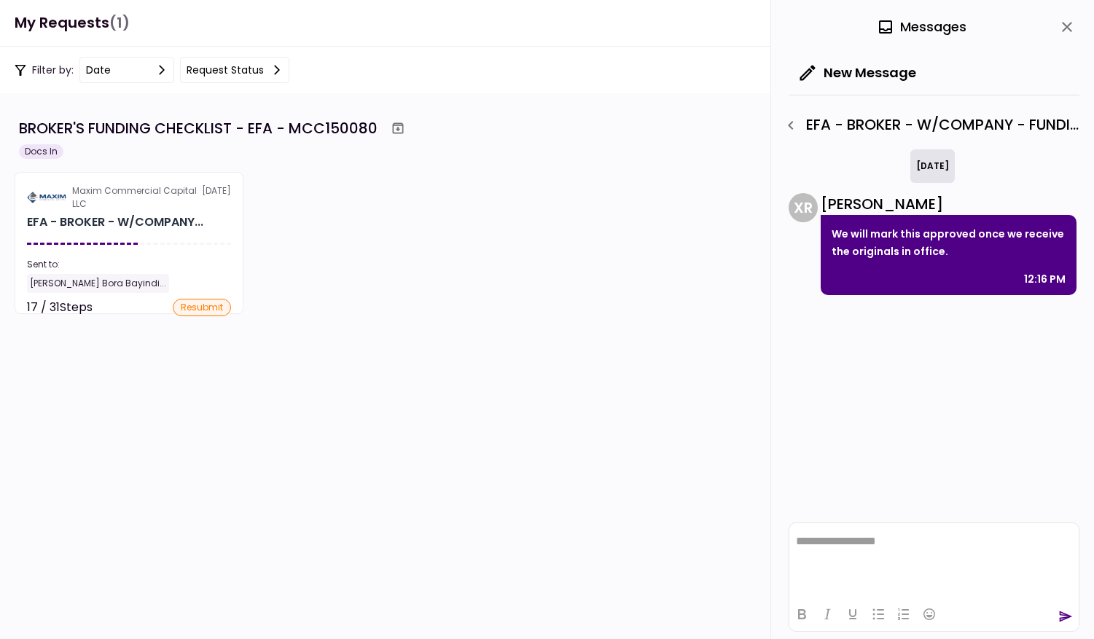
click at [792, 128] on icon "button" at bounding box center [790, 125] width 5 height 9
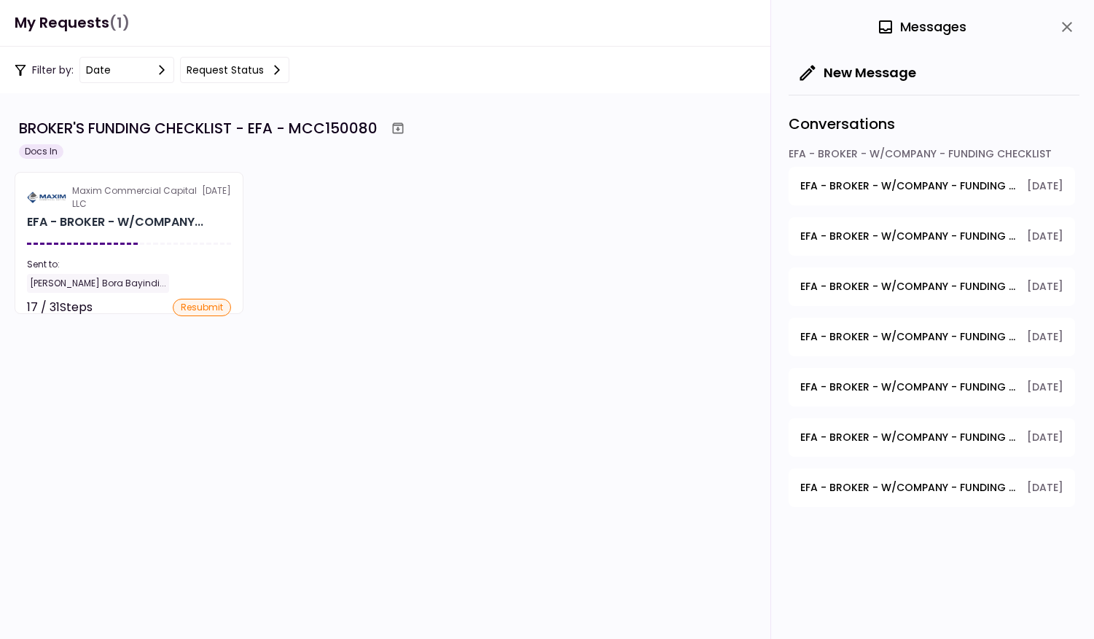
click at [806, 289] on span "EFA - BROKER - W/COMPANY - FUNDING CHECKLIST - Voided Check" at bounding box center [908, 286] width 216 height 15
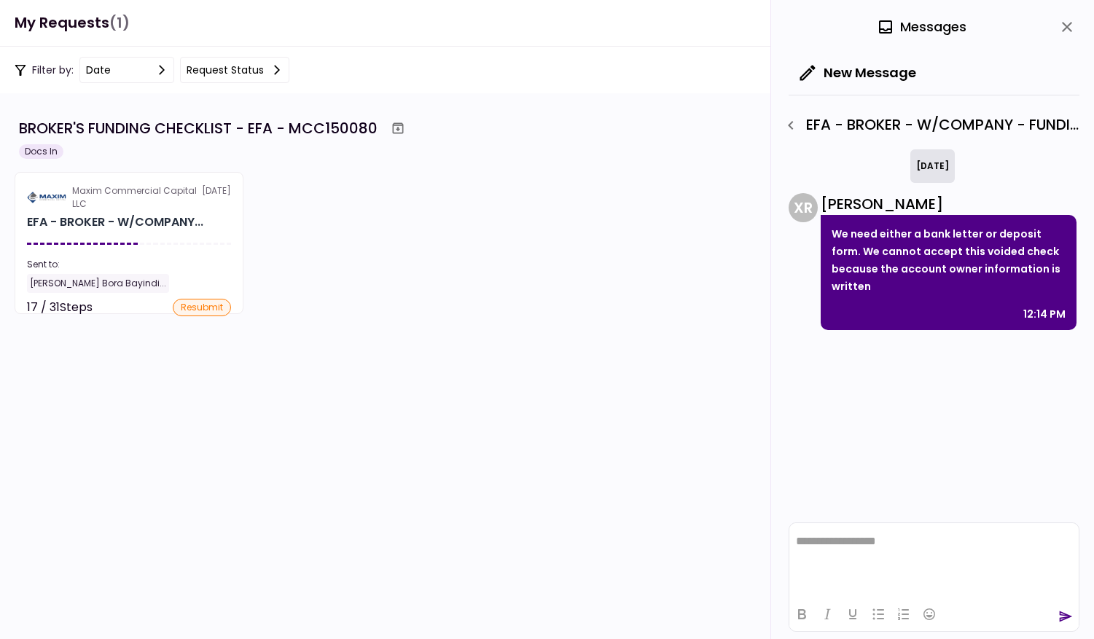
click at [788, 126] on icon "button" at bounding box center [790, 125] width 17 height 17
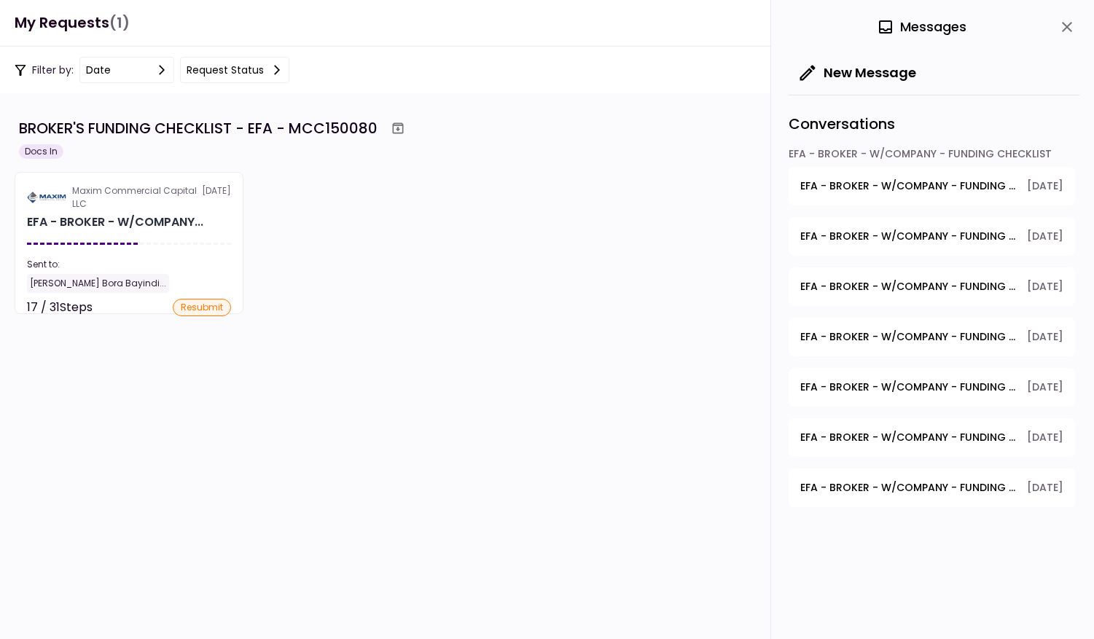
click at [810, 292] on span "EFA - BROKER - W/COMPANY - FUNDING CHECKLIST - Voided Check" at bounding box center [908, 286] width 216 height 15
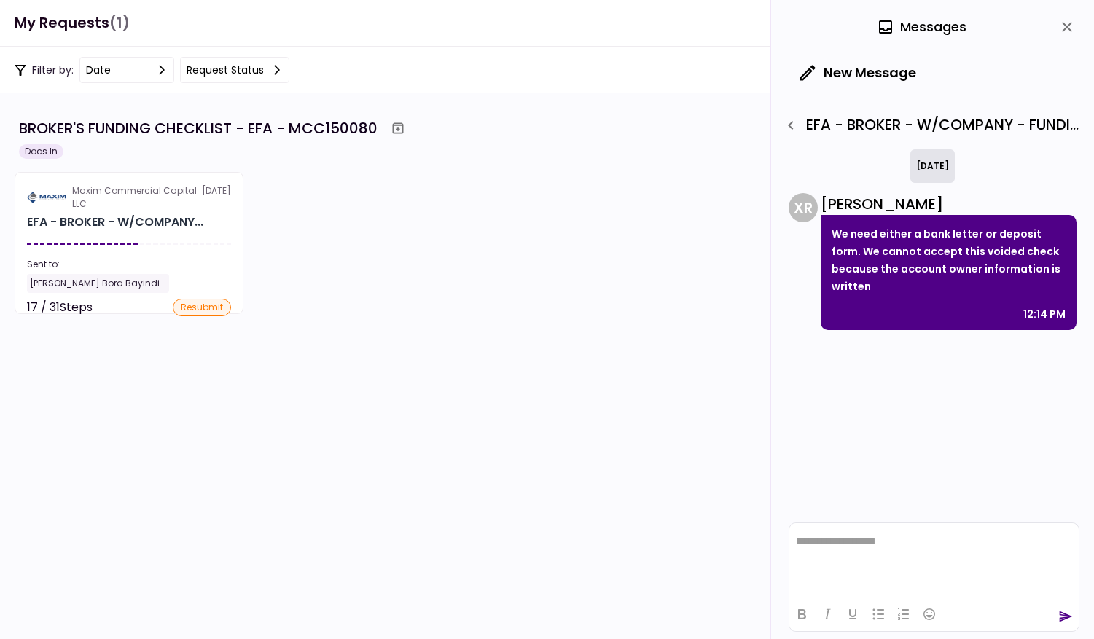
click at [794, 128] on icon "button" at bounding box center [790, 125] width 17 height 17
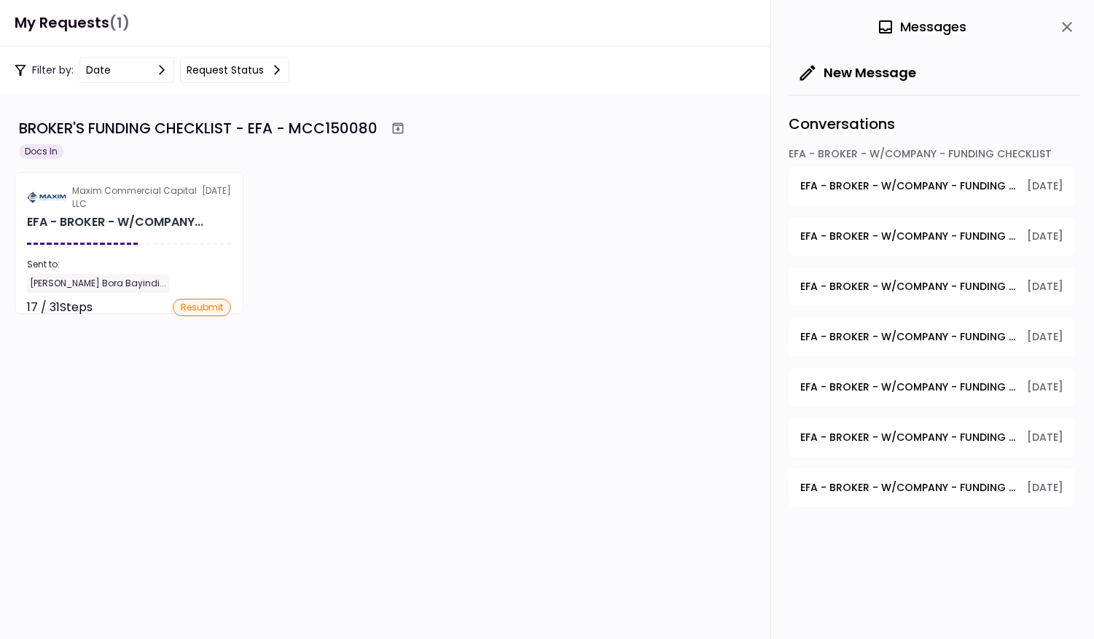
click at [821, 338] on span "EFA - BROKER - W/COMPANY - FUNDING CHECKLIST - Dealer's Final Invoice" at bounding box center [908, 336] width 216 height 15
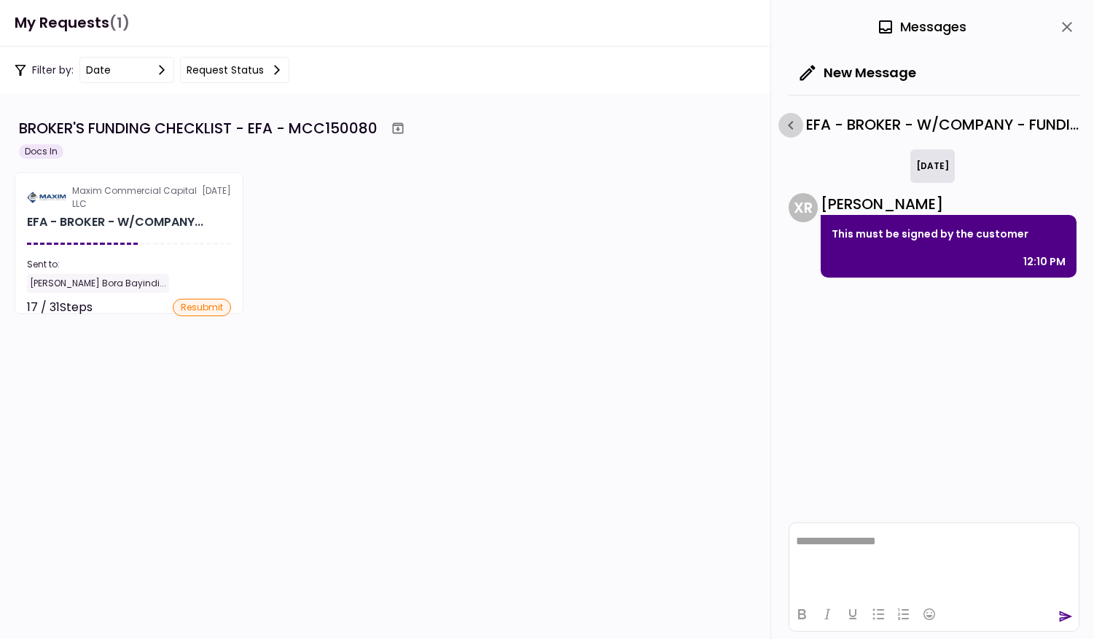
click at [788, 128] on icon "button" at bounding box center [790, 125] width 17 height 17
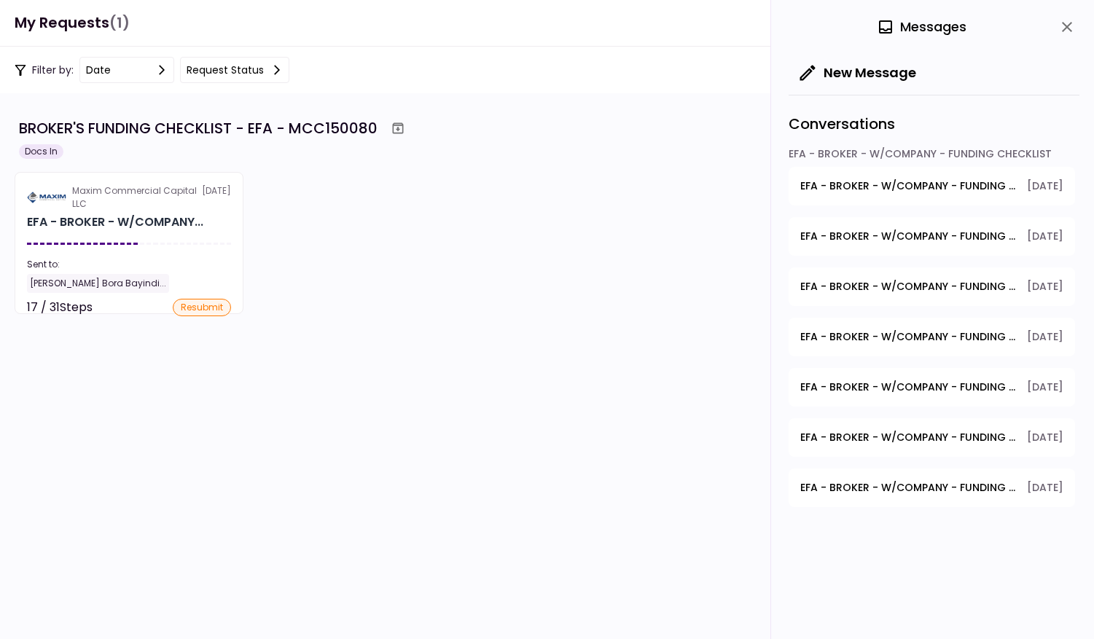
click at [821, 387] on span "EFA - BROKER - W/COMPANY - FUNDING CHECKLIST - Proof of Down Payment 1" at bounding box center [908, 387] width 216 height 15
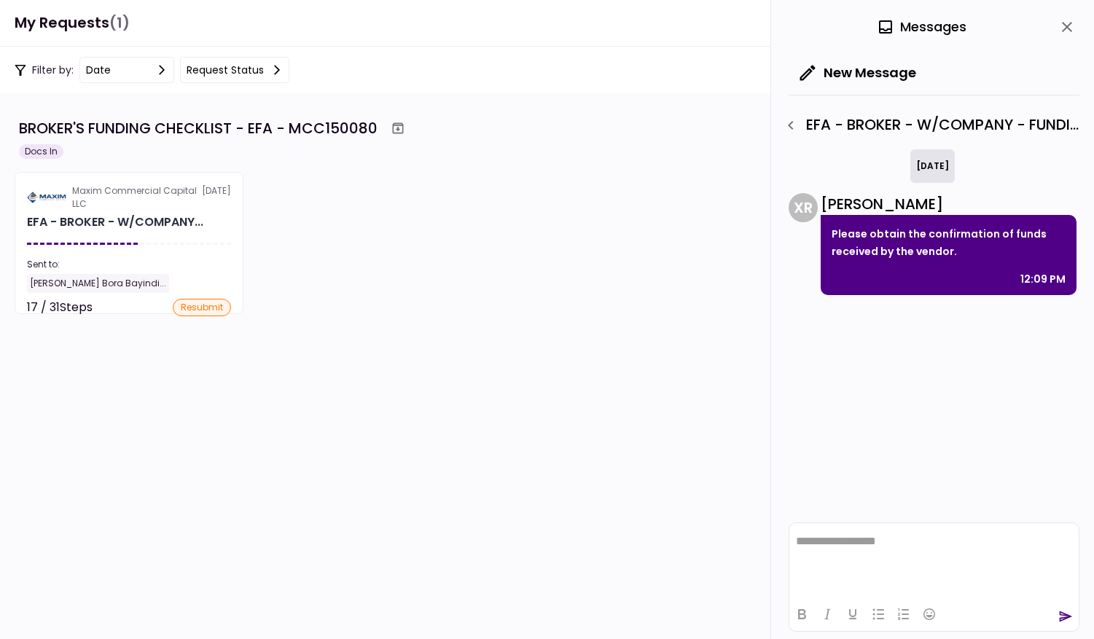
click at [792, 132] on icon "button" at bounding box center [790, 125] width 17 height 17
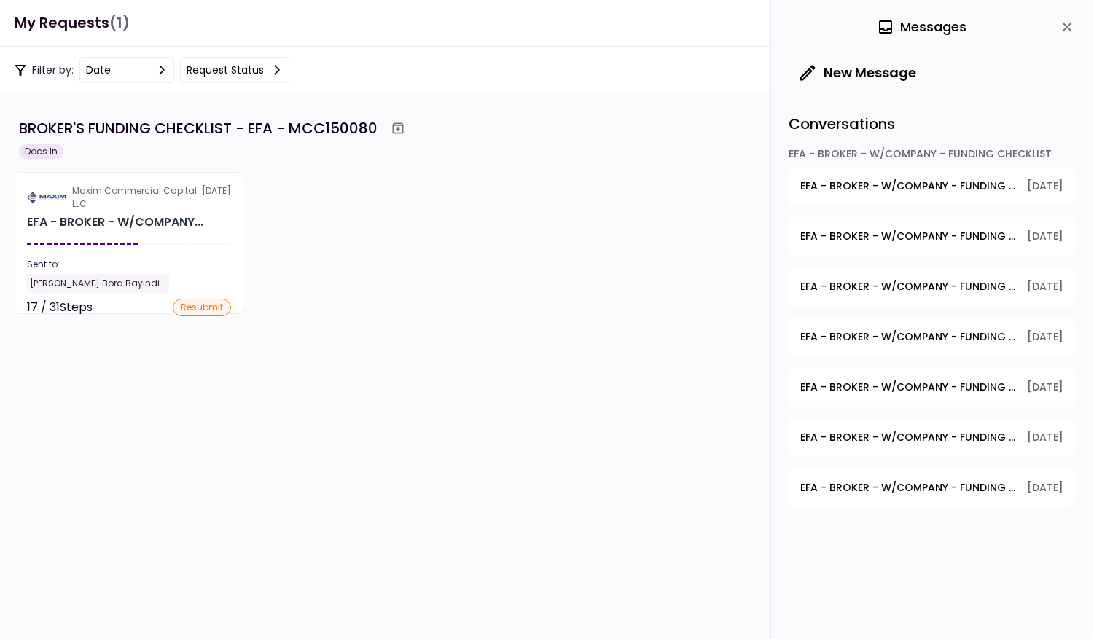
click at [837, 434] on span "EFA - BROKER - W/COMPANY - FUNDING CHECKLIST - Title Application" at bounding box center [908, 437] width 216 height 15
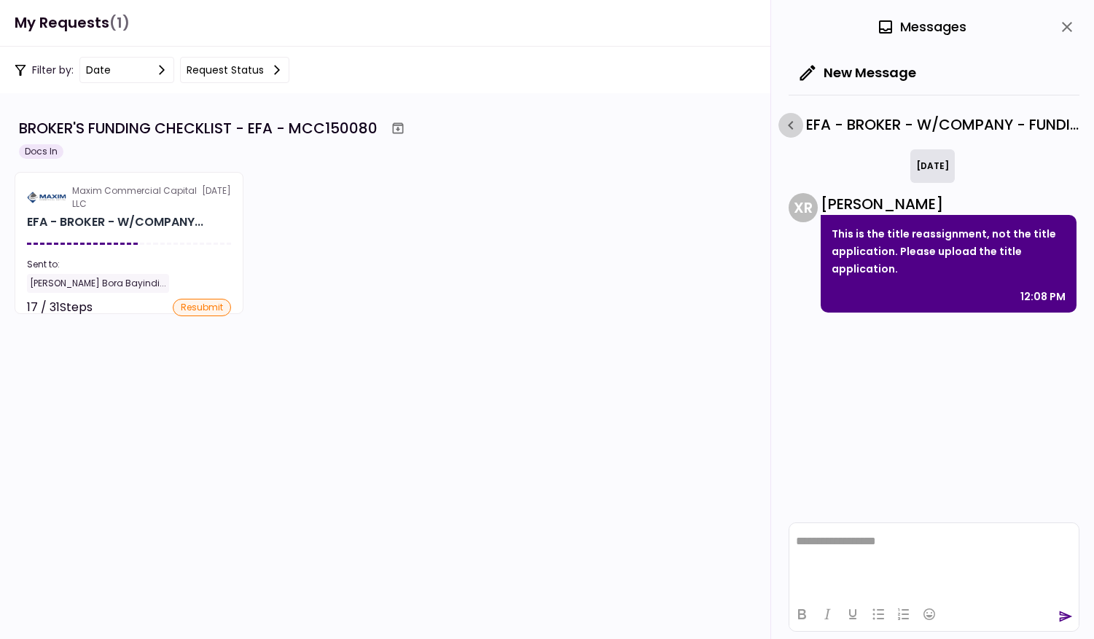
click at [789, 125] on icon "button" at bounding box center [790, 125] width 5 height 9
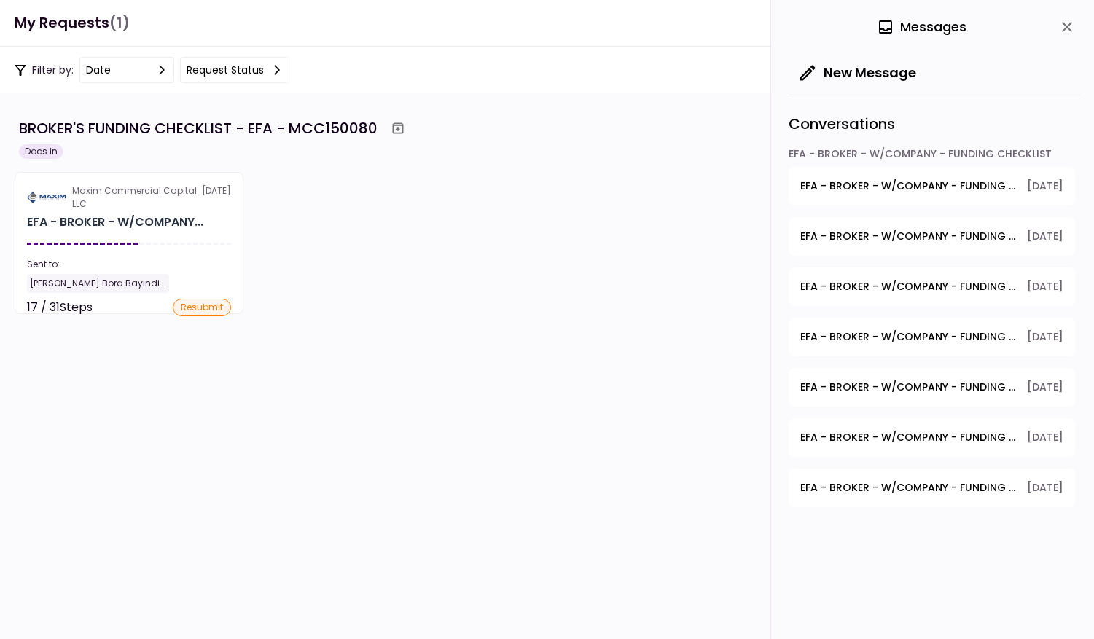
click at [846, 485] on span "EFA - BROKER - W/COMPANY - FUNDING CHECKLIST - Debtor CDL or Driver License" at bounding box center [908, 487] width 216 height 15
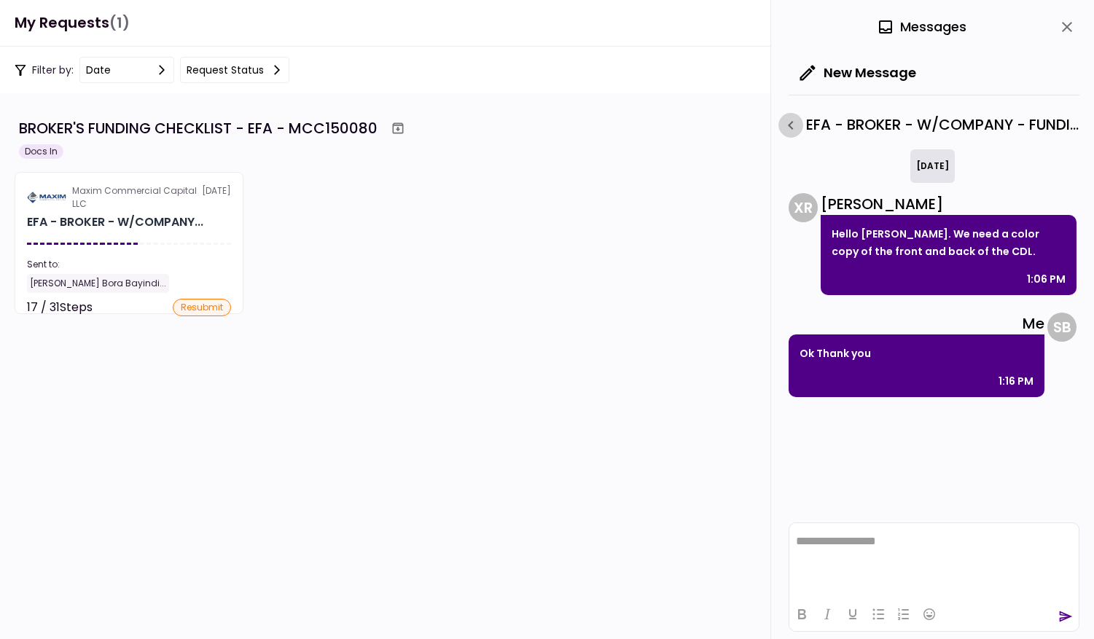
click at [789, 127] on icon "button" at bounding box center [790, 125] width 17 height 17
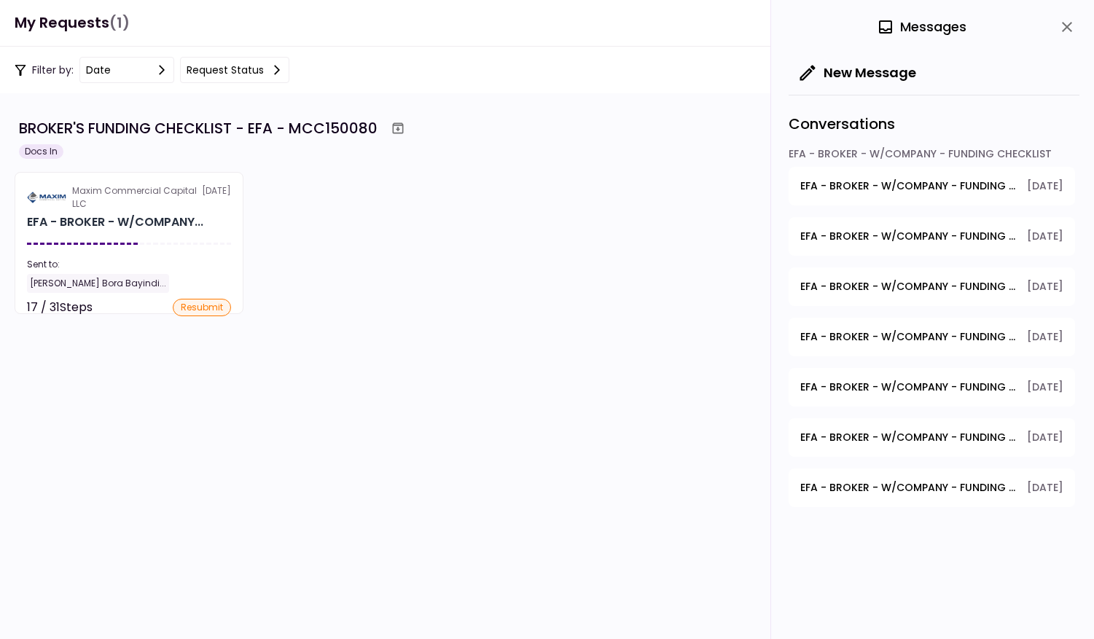
click at [862, 483] on span "EFA - BROKER - W/COMPANY - FUNDING CHECKLIST - Debtor CDL or Driver License" at bounding box center [908, 487] width 216 height 15
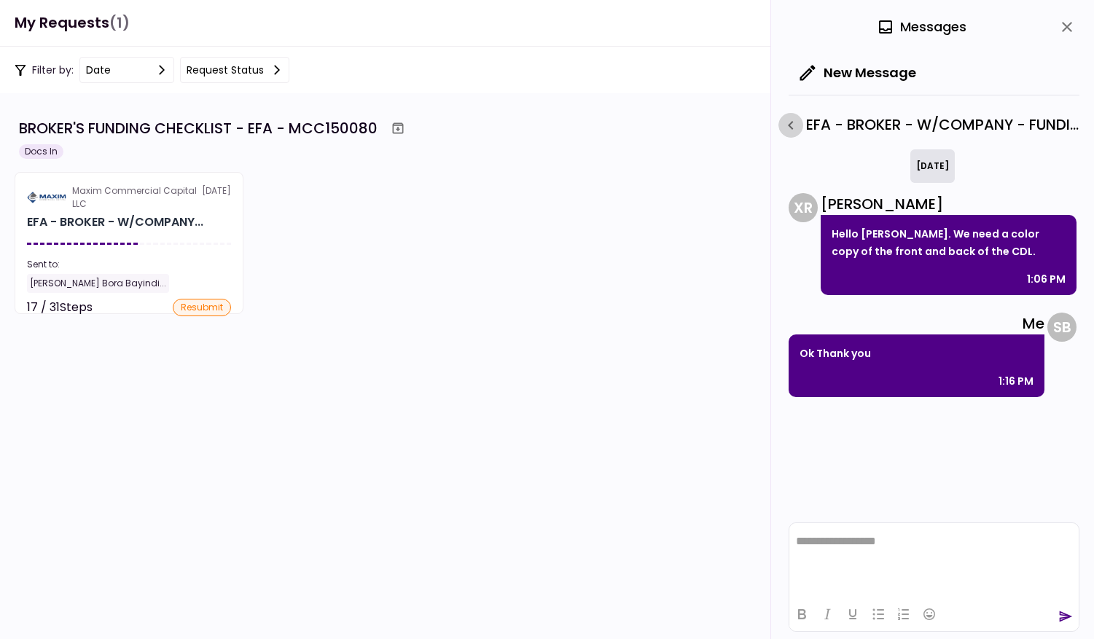
click at [792, 127] on icon "button" at bounding box center [790, 125] width 17 height 17
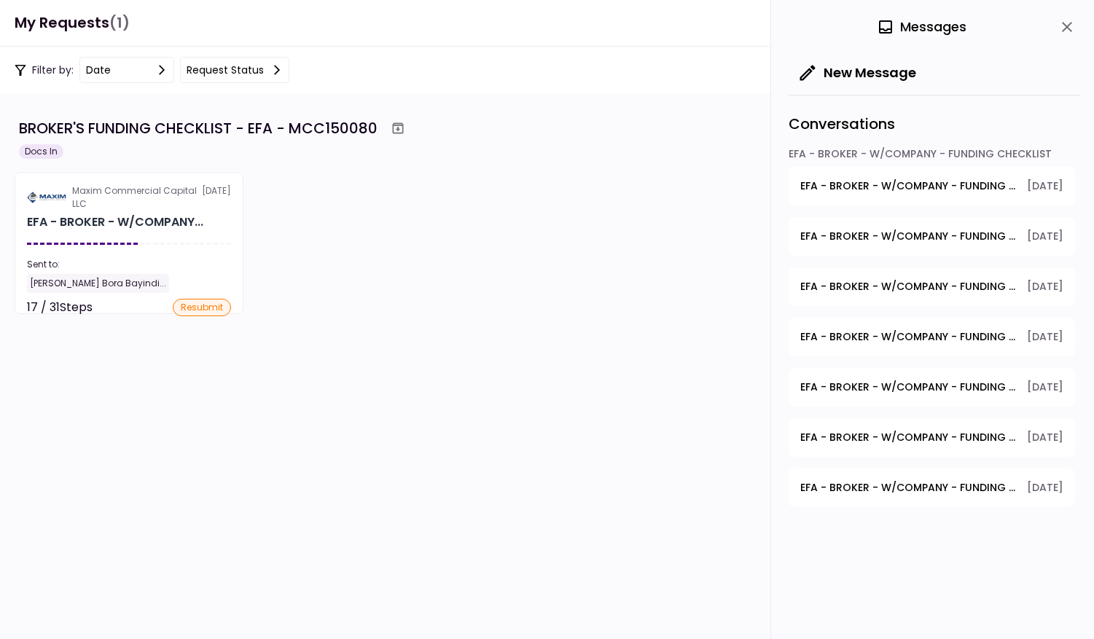
click at [847, 437] on span "EFA - BROKER - W/COMPANY - FUNDING CHECKLIST - Title Application" at bounding box center [908, 437] width 216 height 15
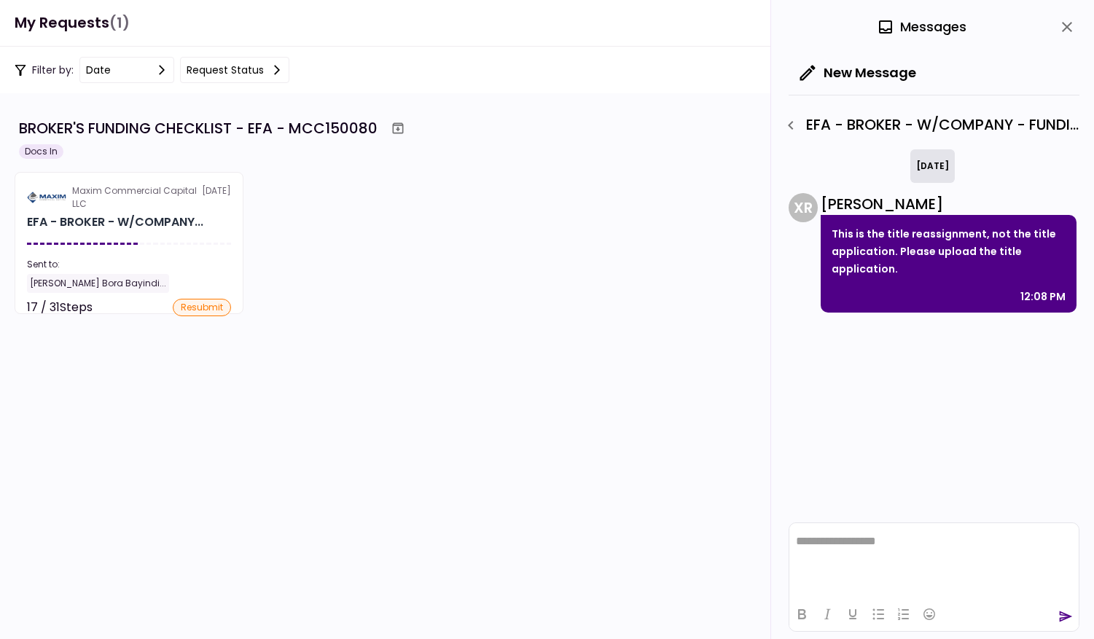
click at [790, 131] on icon "button" at bounding box center [790, 125] width 17 height 17
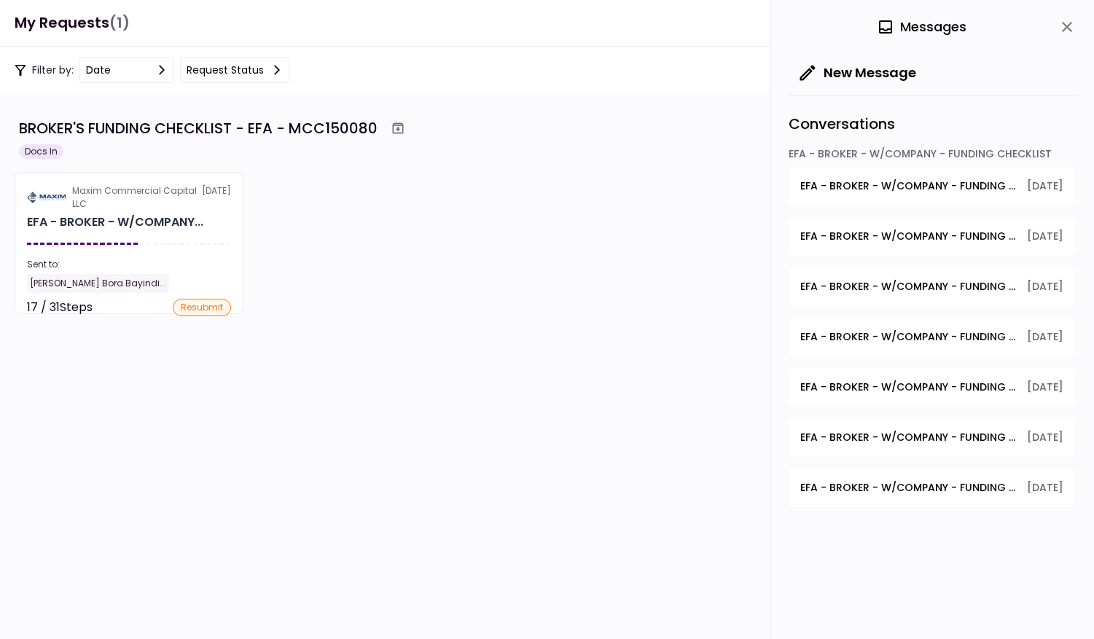
click at [827, 393] on span "EFA - BROKER - W/COMPANY - FUNDING CHECKLIST - Proof of Down Payment 1" at bounding box center [908, 387] width 216 height 15
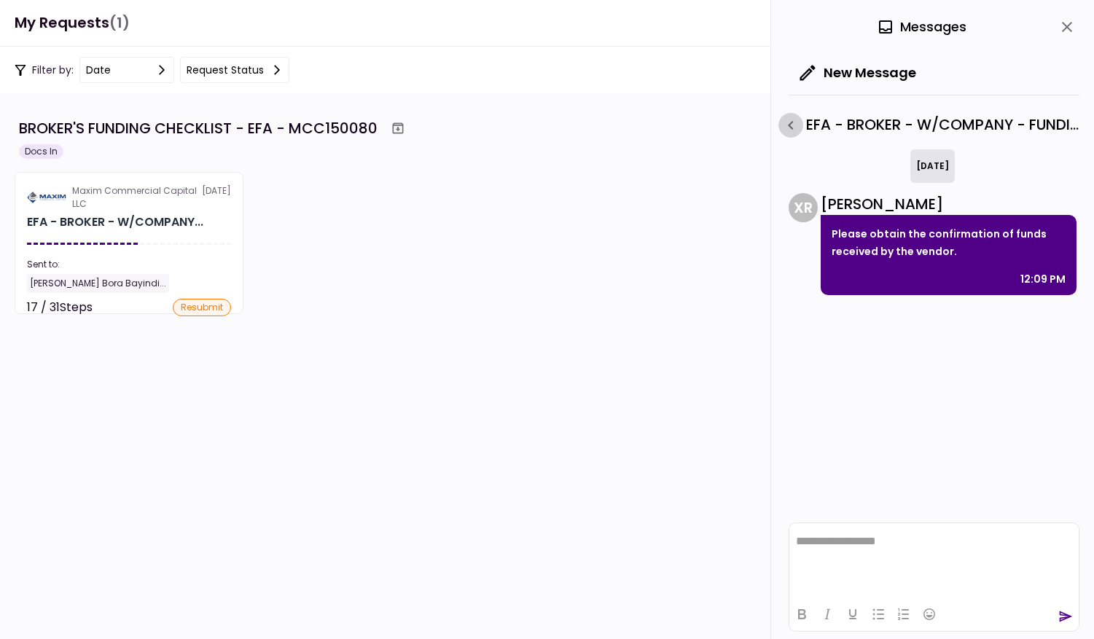
click at [791, 129] on icon "button" at bounding box center [790, 125] width 17 height 17
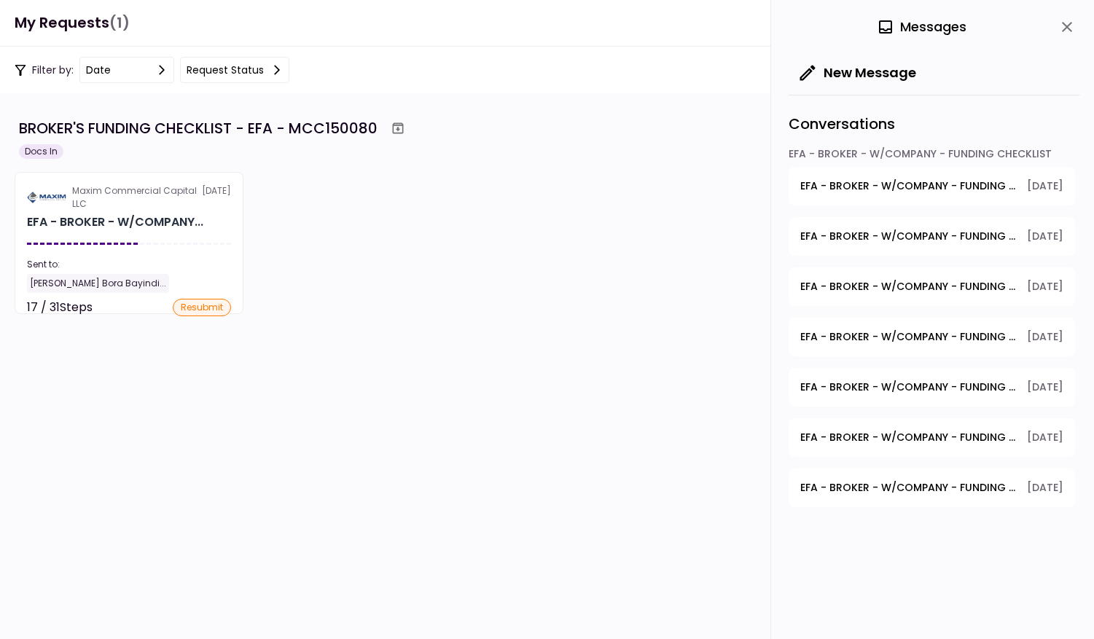
click at [825, 335] on span "EFA - BROKER - W/COMPANY - FUNDING CHECKLIST - Dealer's Final Invoice" at bounding box center [908, 336] width 216 height 15
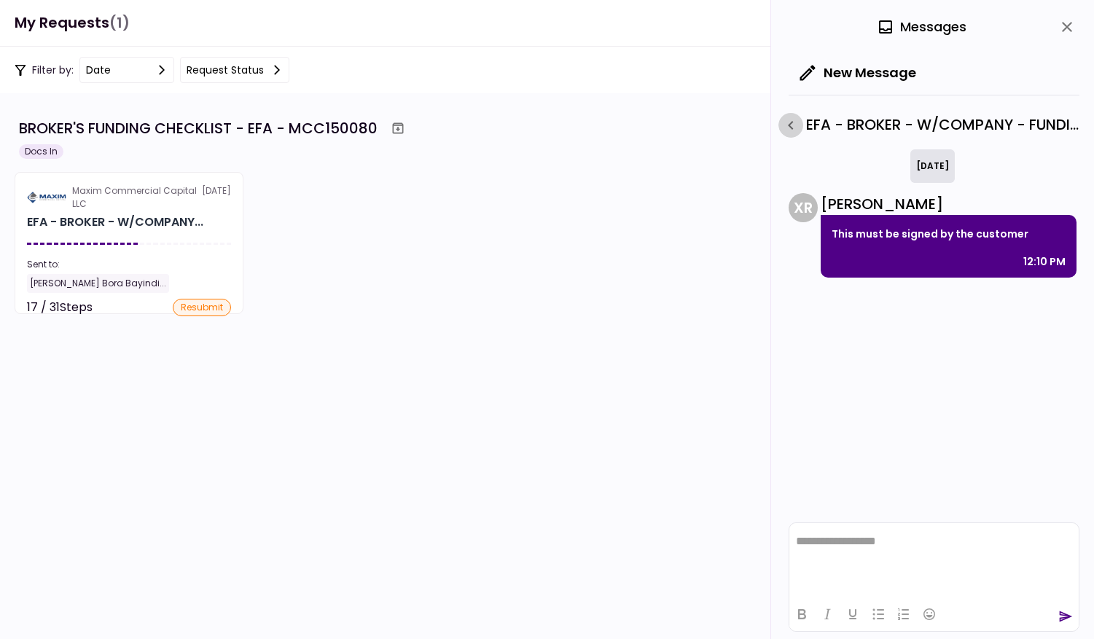
click at [790, 122] on icon "button" at bounding box center [790, 125] width 17 height 17
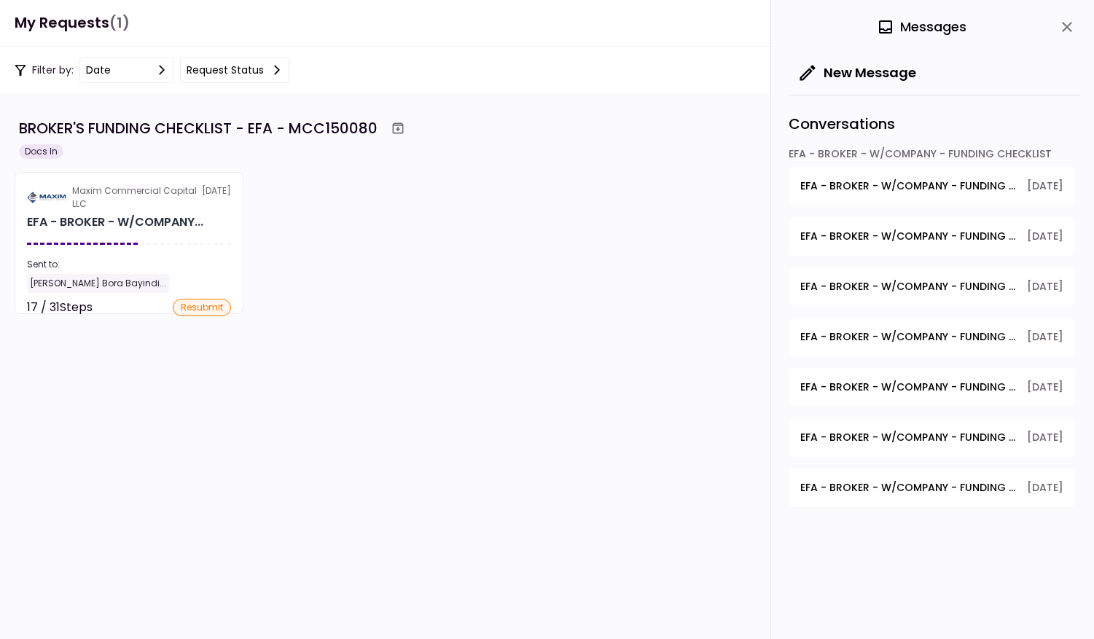
click at [835, 286] on span "EFA - BROKER - W/COMPANY - FUNDING CHECKLIST - Voided Check" at bounding box center [908, 286] width 216 height 15
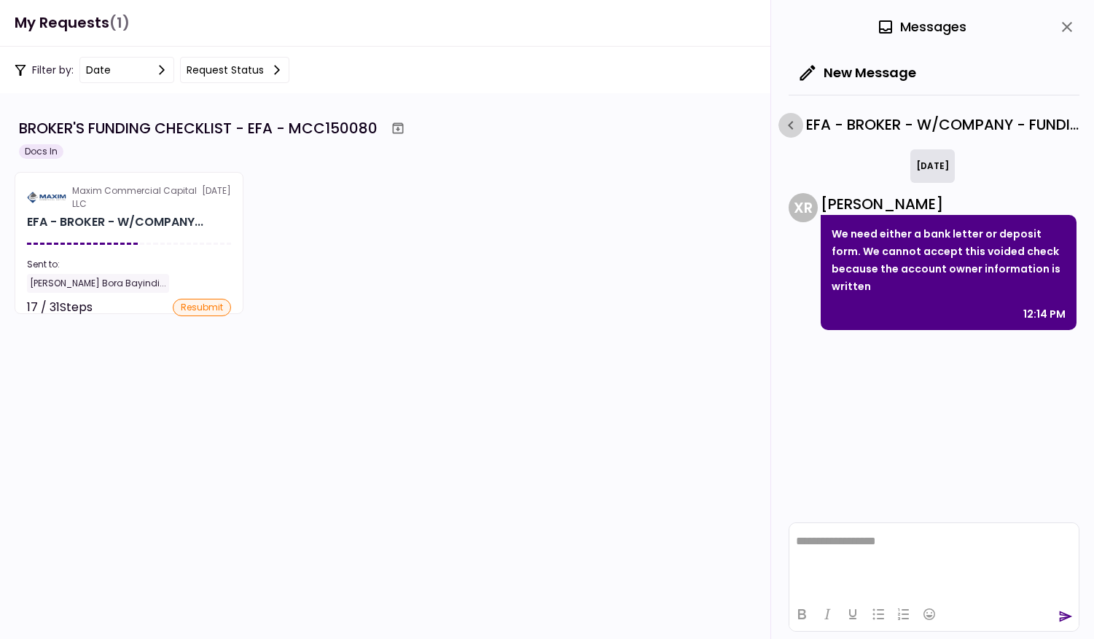
click at [792, 129] on icon "button" at bounding box center [790, 125] width 17 height 17
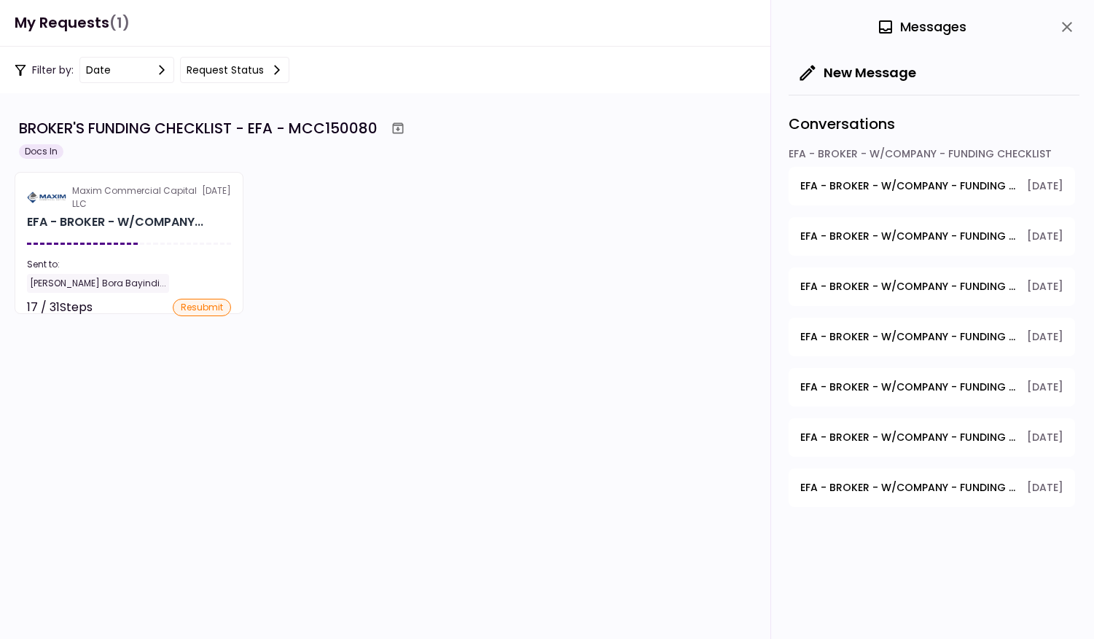
click at [846, 235] on span "EFA - BROKER - W/COMPANY - FUNDING CHECKLIST - POA - Original POA (not CA or GA…" at bounding box center [908, 236] width 216 height 15
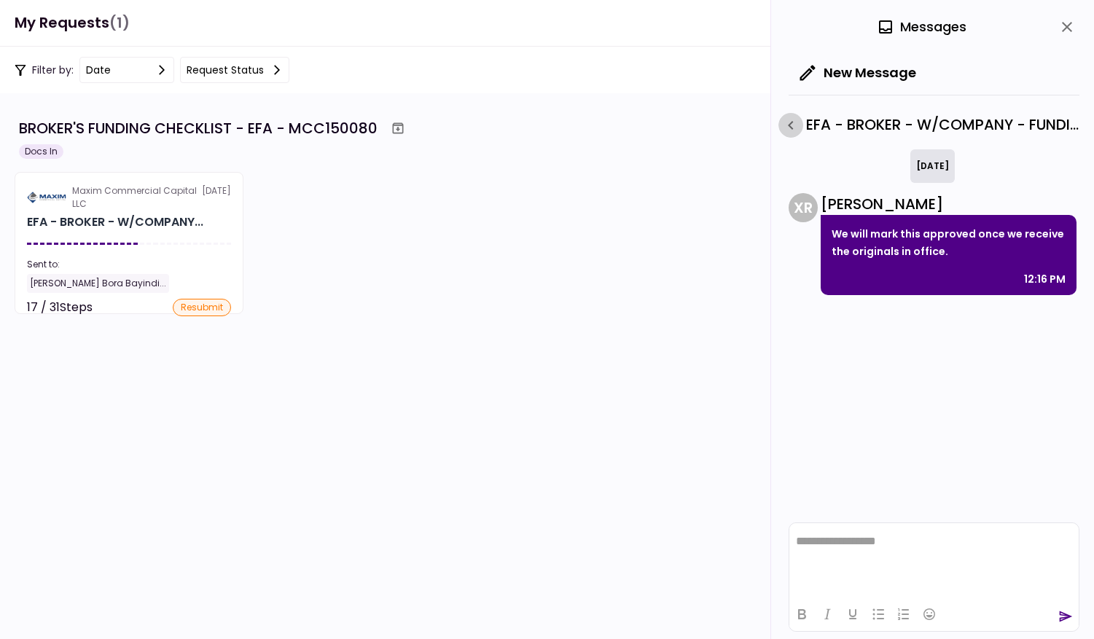
click at [792, 128] on icon "button" at bounding box center [790, 125] width 5 height 9
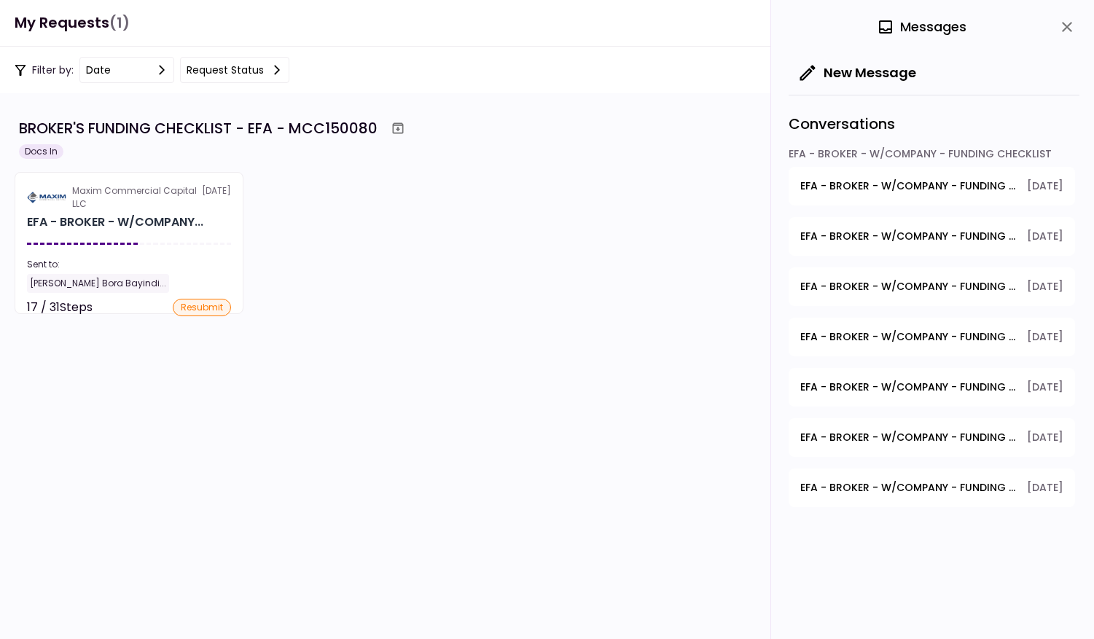
click at [835, 185] on span "EFA - BROKER - W/COMPANY - FUNDING CHECKLIST - GPS Units Ordered" at bounding box center [908, 186] width 216 height 15
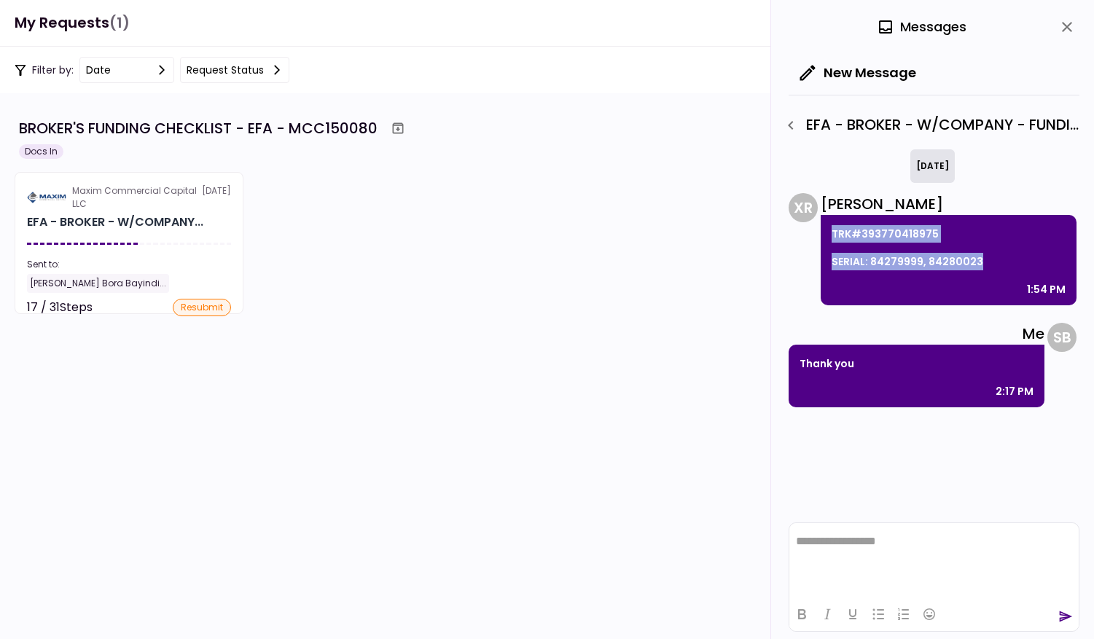
drag, startPoint x: 831, startPoint y: 231, endPoint x: 983, endPoint y: 259, distance: 155.0
click at [983, 259] on div "TRK#393770418975 SERIAL: 84279999, 84280023 1:54 PM" at bounding box center [949, 260] width 256 height 90
copy div "TRK#393770418975 SERIAL: 84279999, 84280023"
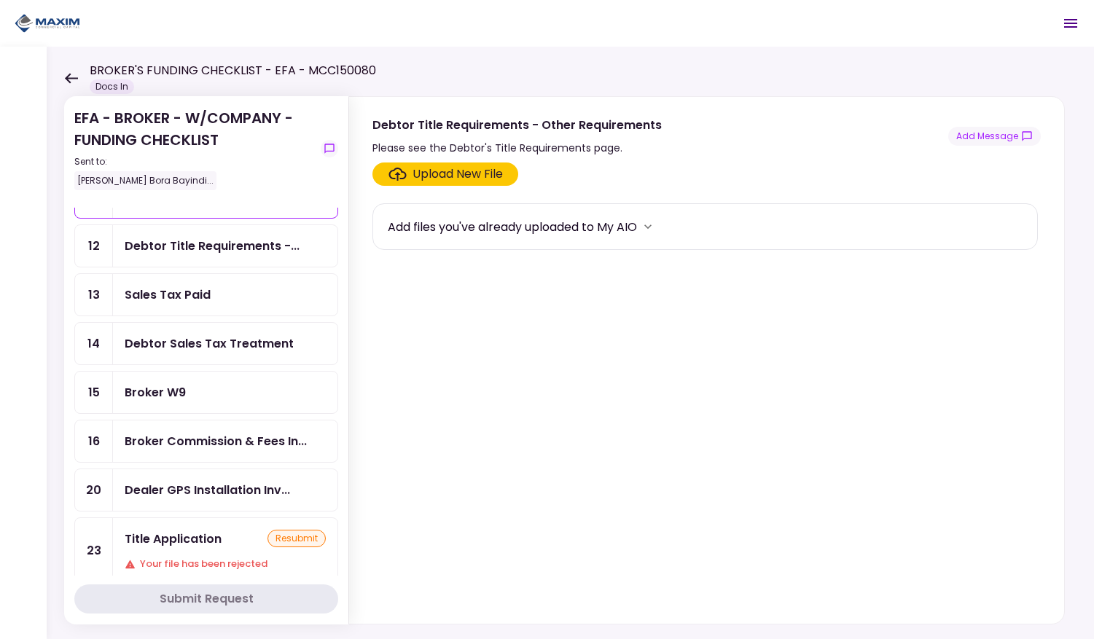
scroll to position [181, 0]
click at [194, 434] on div "Broker Commission & Fees In..." at bounding box center [216, 442] width 182 height 18
click at [169, 378] on div "Broker W9" at bounding box center [225, 393] width 224 height 42
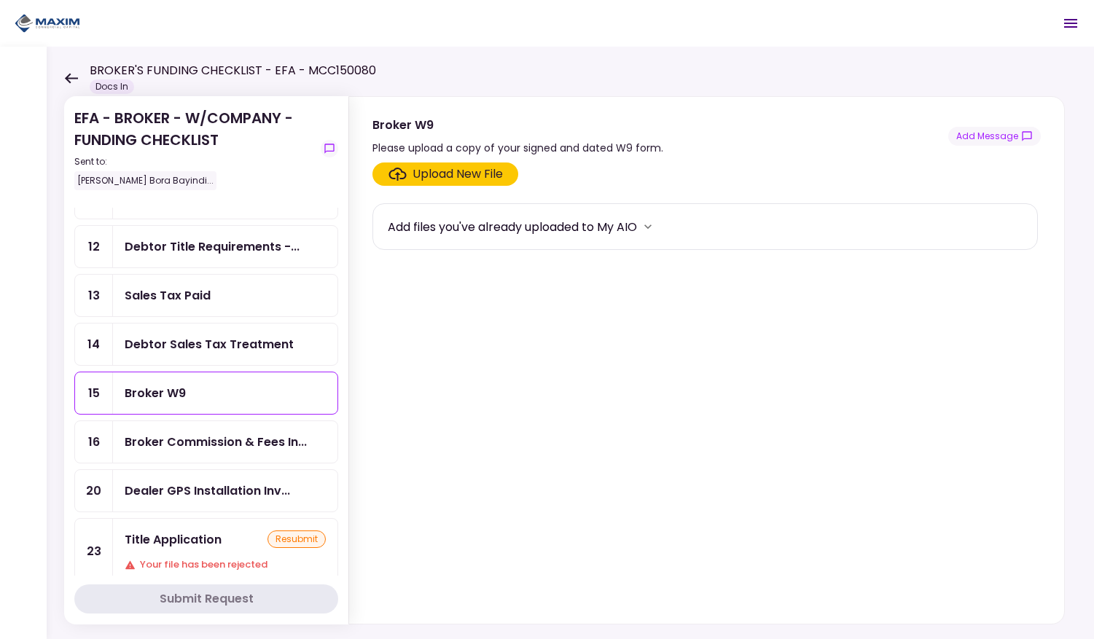
click at [161, 335] on div "Debtor Sales Tax Treatment" at bounding box center [209, 344] width 169 height 18
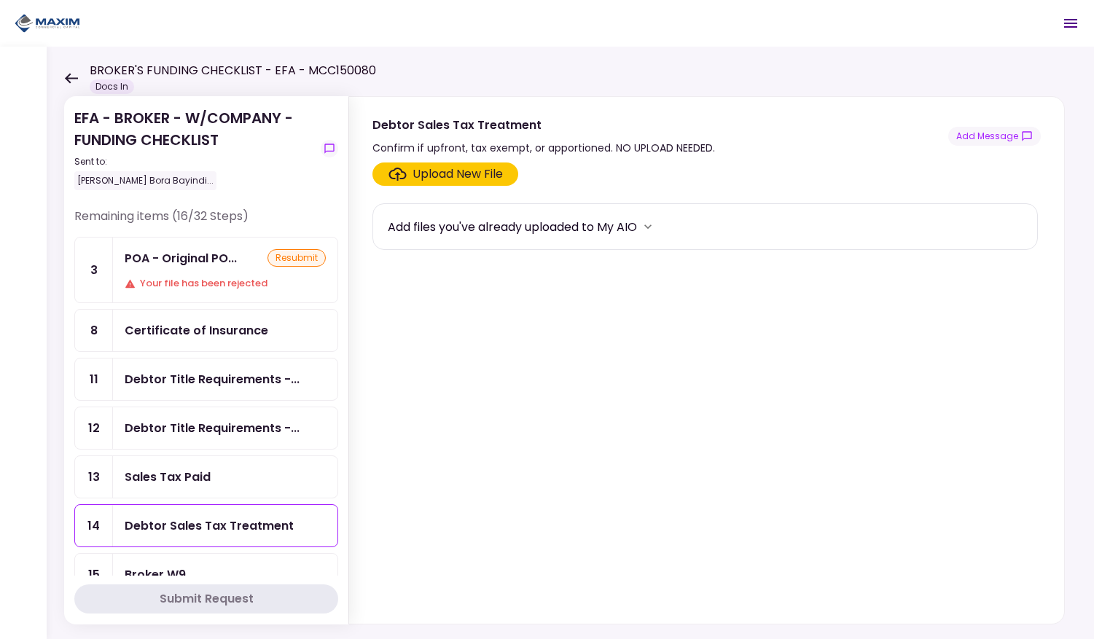
click at [183, 332] on div "Certificate of Insurance" at bounding box center [197, 330] width 144 height 18
